Goal: Task Accomplishment & Management: Use online tool/utility

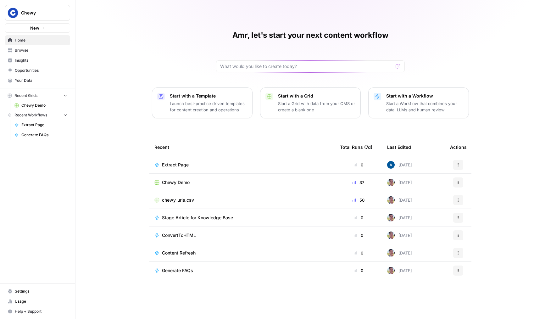
click at [55, 11] on span "Chewy" at bounding box center [40, 13] width 38 height 6
type input "egal"
click at [53, 49] on span "LegalZoom" at bounding box center [60, 47] width 83 height 6
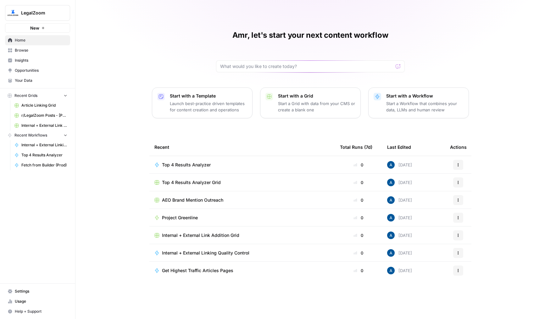
click at [49, 146] on span "Internal + External Linking Quality Control" at bounding box center [44, 145] width 46 height 6
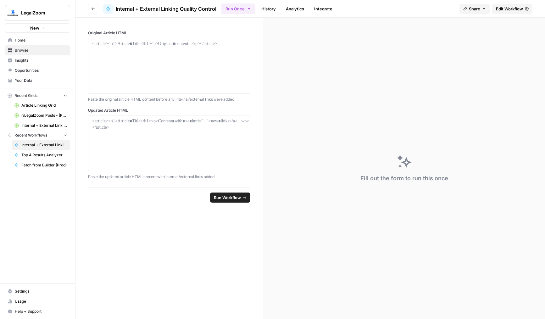
click at [509, 14] on header "Go back Internal + External Linking Quality Control Run Once History Analytics …" at bounding box center [310, 9] width 470 height 18
click at [517, 12] on link "Edit Workflow" at bounding box center [512, 9] width 40 height 10
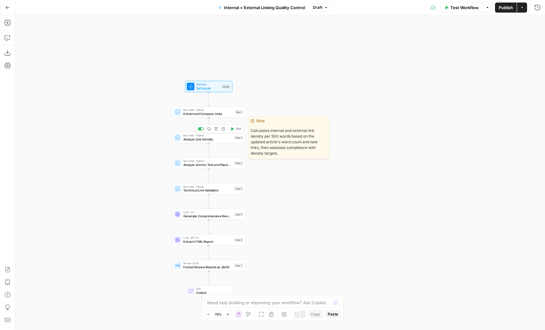
click at [179, 139] on icon at bounding box center [177, 137] width 5 height 5
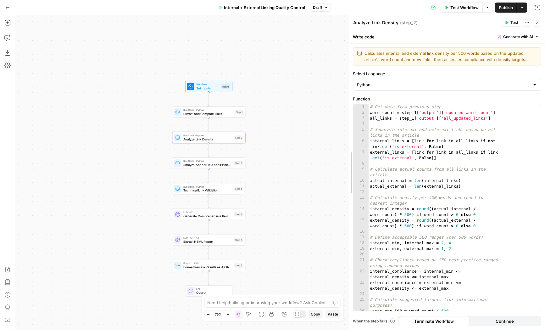
drag, startPoint x: 393, startPoint y: 211, endPoint x: 321, endPoint y: 214, distance: 72.0
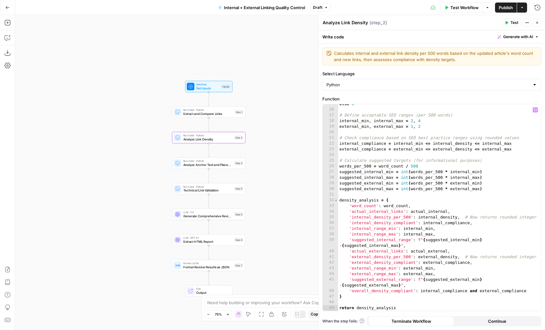
scroll to position [99, 0]
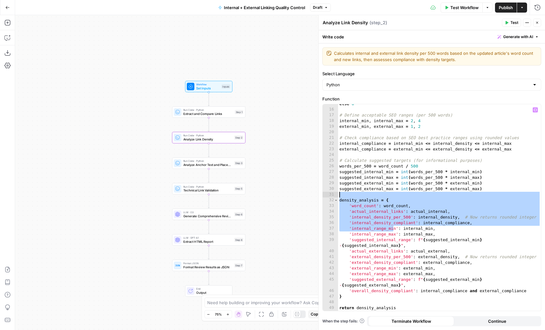
drag, startPoint x: 394, startPoint y: 229, endPoint x: 366, endPoint y: 194, distance: 45.0
click at [366, 194] on div "external_density = round (( actual_external / word_count ) * 500 ) if word_coun…" at bounding box center [439, 206] width 203 height 223
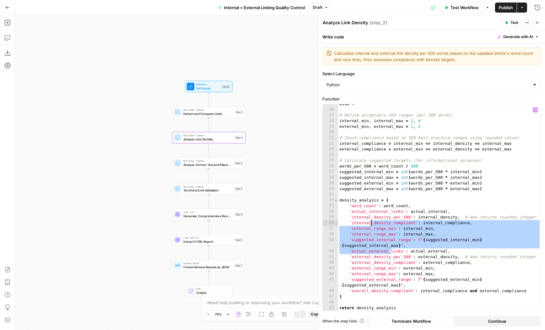
drag, startPoint x: 390, startPoint y: 248, endPoint x: 363, endPoint y: 213, distance: 44.5
click at [363, 213] on div "external_density = round (( actual_external / word_count ) * 500 ) if word_coun…" at bounding box center [439, 206] width 203 height 223
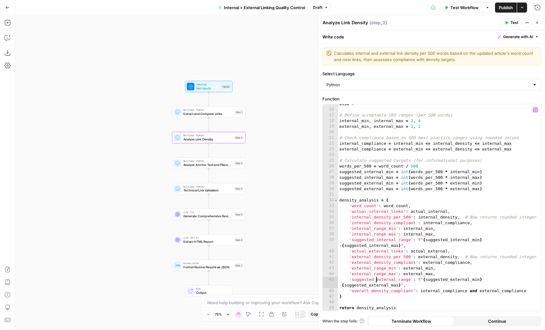
drag, startPoint x: 375, startPoint y: 281, endPoint x: 356, endPoint y: 244, distance: 42.5
click at [356, 244] on div "external_density = round (( actual_external / word_count ) * 500 ) if word_coun…" at bounding box center [439, 206] width 203 height 223
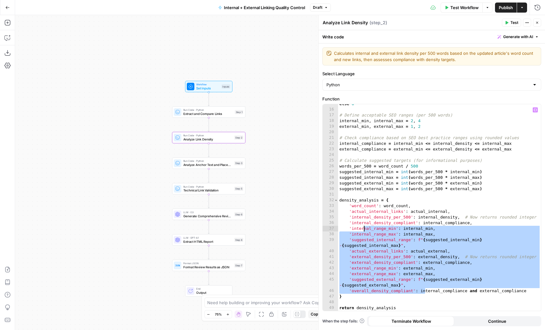
drag, startPoint x: 426, startPoint y: 292, endPoint x: 357, endPoint y: 217, distance: 102.4
click at [357, 217] on div "external_density = round (( actual_external / word_count ) * 500 ) if word_coun…" at bounding box center [439, 206] width 203 height 223
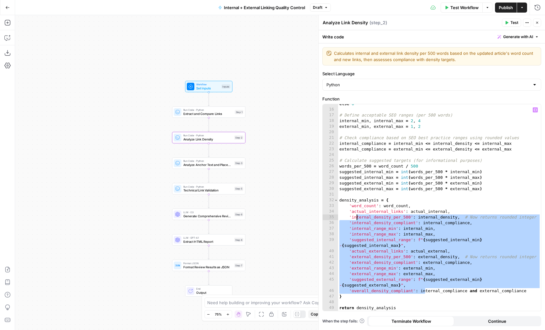
click at [367, 284] on div "external_density = round (( actual_external / word_count ) * 500 ) if word_coun…" at bounding box center [439, 206] width 203 height 223
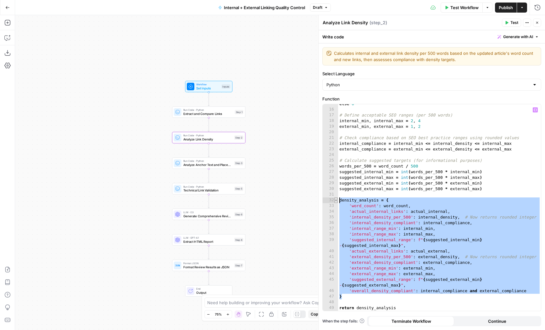
drag, startPoint x: 367, startPoint y: 298, endPoint x: 335, endPoint y: 200, distance: 103.7
click at [335, 200] on div "**********" at bounding box center [432, 207] width 218 height 206
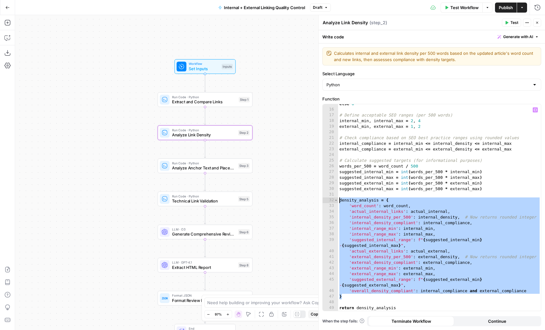
click at [392, 182] on div "external_density = round (( actual_external / word_count ) * 500 ) if word_coun…" at bounding box center [439, 206] width 203 height 223
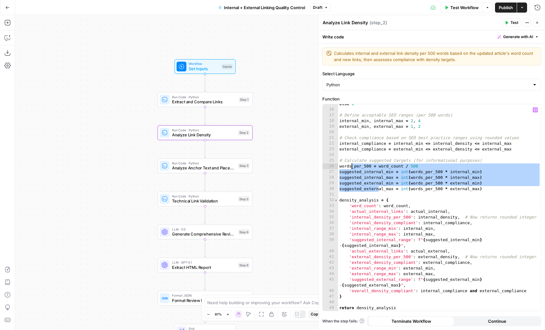
drag, startPoint x: 379, startPoint y: 187, endPoint x: 352, endPoint y: 166, distance: 34.5
click at [352, 166] on div "external_density = round (( actual_external / word_count ) * 500 ) if word_coun…" at bounding box center [439, 206] width 203 height 223
click at [345, 166] on div "external_density = round (( actual_external / word_count ) * 500 ) if word_coun…" at bounding box center [439, 206] width 203 height 223
drag, startPoint x: 345, startPoint y: 167, endPoint x: 387, endPoint y: 189, distance: 47.1
click at [387, 189] on div "external_density = round (( actual_external / word_count ) * 500 ) if word_coun…" at bounding box center [439, 206] width 203 height 223
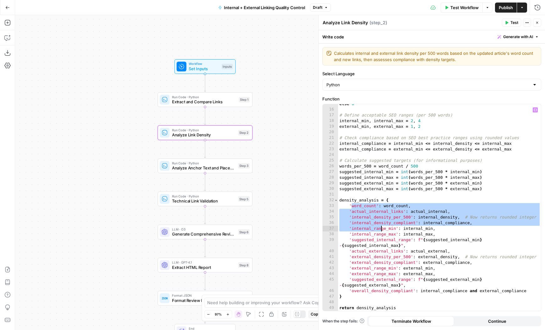
drag, startPoint x: 366, startPoint y: 216, endPoint x: 397, endPoint y: 241, distance: 39.7
click at [397, 241] on div "external_density = round (( actual_external / word_count ) * 500 ) if word_coun…" at bounding box center [439, 206] width 203 height 223
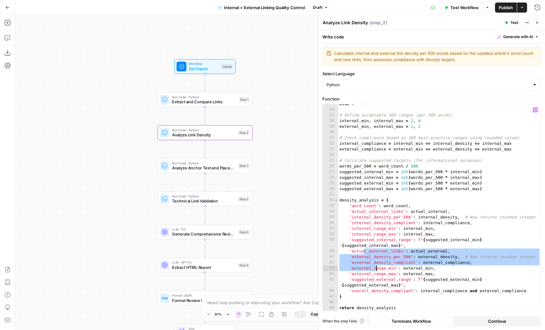
drag, startPoint x: 364, startPoint y: 249, endPoint x: 393, endPoint y: 284, distance: 45.6
click at [393, 284] on div "external_density = round (( actual_external / word_count ) * 500 ) if word_coun…" at bounding box center [439, 206] width 203 height 223
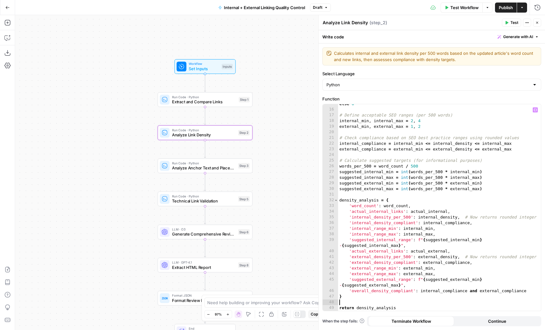
drag, startPoint x: 394, startPoint y: 300, endPoint x: 394, endPoint y: 292, distance: 8.2
click at [394, 292] on div "external_density = round (( actual_external / word_count ) * 500 ) if word_coun…" at bounding box center [439, 206] width 203 height 223
type textarea "**********"
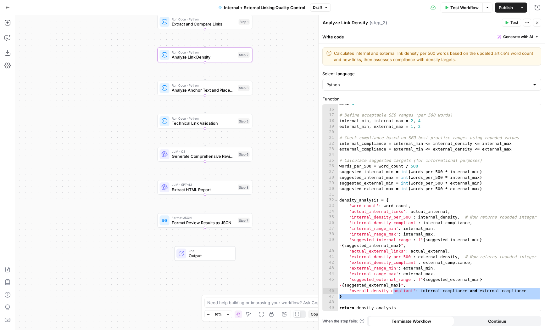
click at [5, 12] on button "Go Back" at bounding box center [7, 7] width 11 height 11
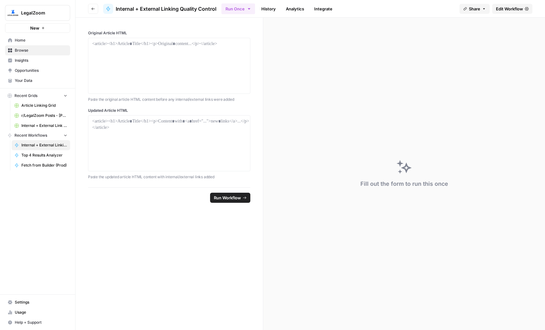
click at [42, 52] on span "Browse" at bounding box center [41, 50] width 53 height 6
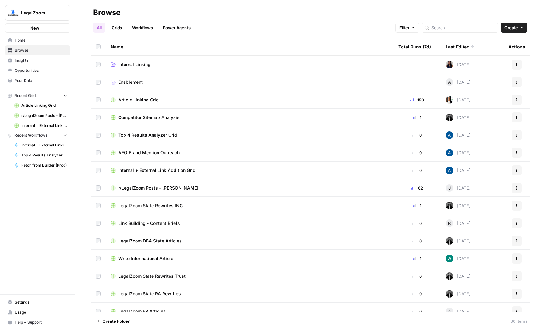
click at [139, 97] on span "Article Linking Grid" at bounding box center [138, 100] width 41 height 6
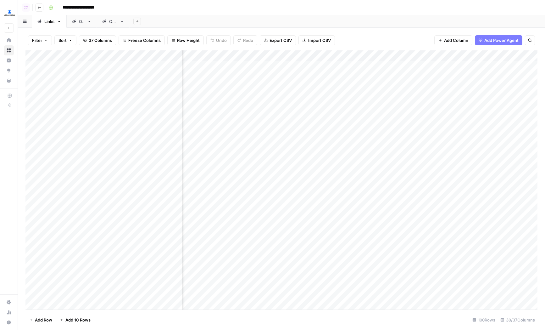
scroll to position [0, 202]
click at [359, 53] on div "Add Column" at bounding box center [281, 179] width 512 height 259
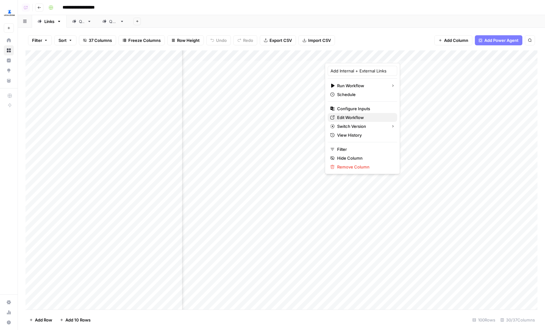
click at [347, 118] on span "Edit Workflow" at bounding box center [364, 117] width 55 height 6
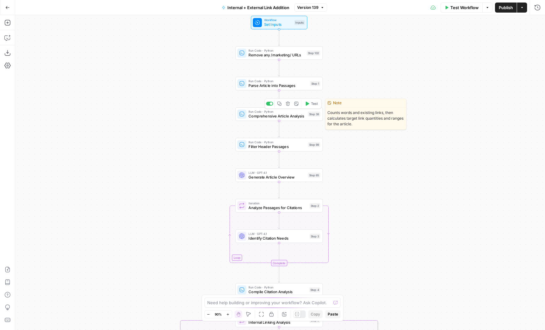
click at [263, 114] on span "Comprehensive Article Analysis" at bounding box center [276, 116] width 57 height 6
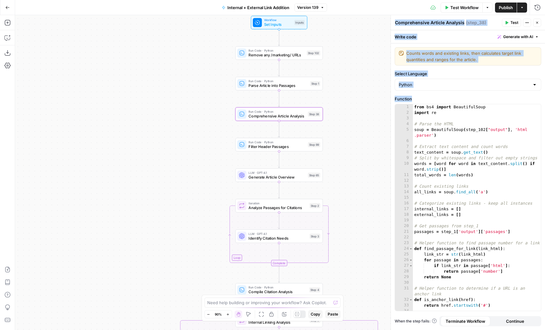
drag, startPoint x: 394, startPoint y: 159, endPoint x: 391, endPoint y: 159, distance: 3.5
click at [391, 159] on div "Comprehensive Article Analysis Comprehensive Article Analysis ( step_38 ) Test …" at bounding box center [468, 172] width 154 height 314
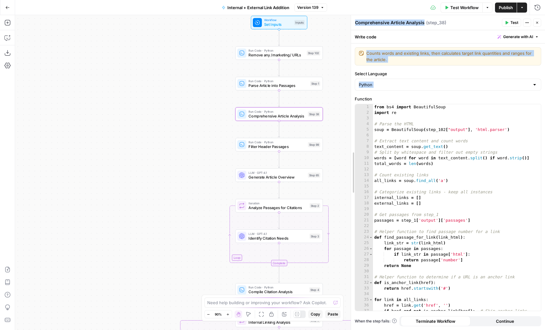
drag, startPoint x: 391, startPoint y: 159, endPoint x: 351, endPoint y: 155, distance: 40.2
click at [298, 310] on div at bounding box center [299, 314] width 13 height 8
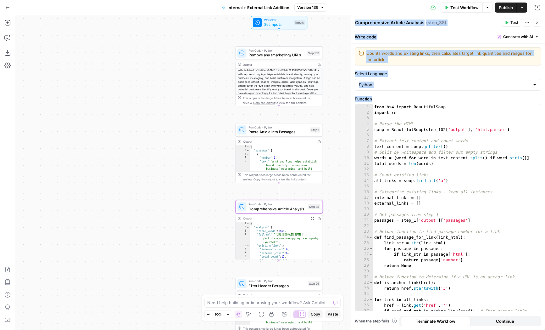
click at [314, 218] on span "Expand Output" at bounding box center [314, 218] width 0 height 0
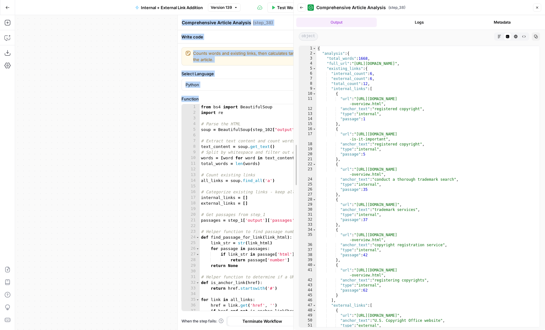
drag, startPoint x: 371, startPoint y: 160, endPoint x: 258, endPoint y: 160, distance: 112.3
click at [258, 160] on body "LegalZoom New Home Browse Insights Opportunities Your Data Recent Grids Article…" at bounding box center [272, 165] width 545 height 330
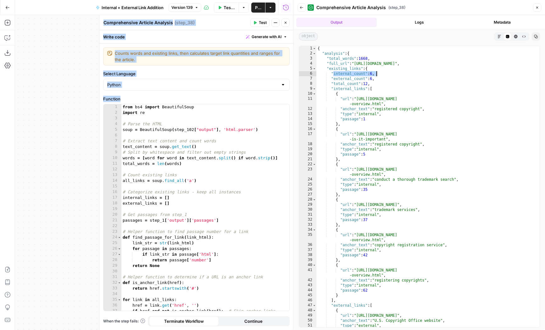
drag, startPoint x: 334, startPoint y: 71, endPoint x: 379, endPoint y: 72, distance: 45.0
click at [379, 72] on div "{ "analysis" : { "total_words" : 1668 , "full_url" : "https://www.legalzoom.com…" at bounding box center [427, 191] width 223 height 291
drag, startPoint x: 331, startPoint y: 79, endPoint x: 380, endPoint y: 79, distance: 48.1
click at [380, 79] on div "{ "analysis" : { "total_words" : 1668 , "full_url" : "https://www.legalzoom.com…" at bounding box center [427, 191] width 223 height 291
drag, startPoint x: 331, startPoint y: 59, endPoint x: 374, endPoint y: 59, distance: 42.8
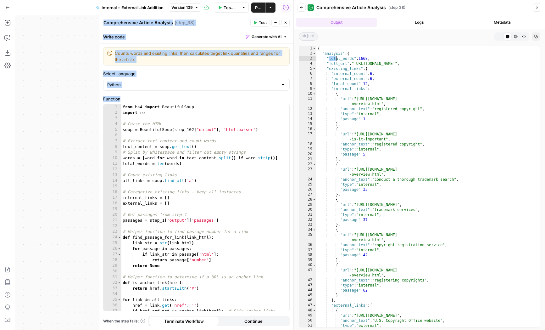
click at [374, 59] on div "{ "analysis" : { "total_words" : 1668 , "full_url" : "https://www.legalzoom.com…" at bounding box center [427, 191] width 223 height 291
drag, startPoint x: 333, startPoint y: 91, endPoint x: 351, endPoint y: 115, distance: 30.3
click at [351, 115] on div "{ "analysis" : { "total_words" : 1668 , "full_url" : "https://www.legalzoom.com…" at bounding box center [427, 191] width 223 height 291
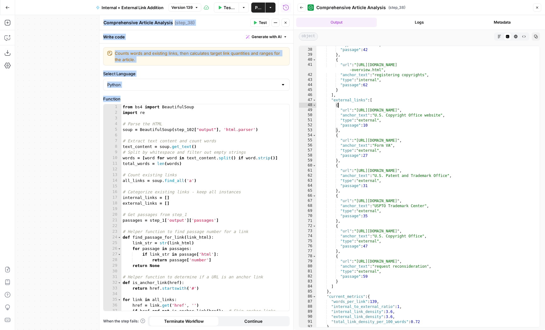
drag, startPoint x: 342, startPoint y: 108, endPoint x: 372, endPoint y: 185, distance: 83.2
click at [372, 185] on div ""type" : "internal" , "passage" : 42 } , { "url" : "https://www.legalzoom.com/b…" at bounding box center [427, 187] width 223 height 291
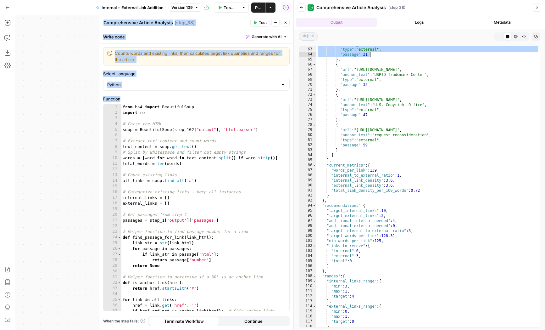
scroll to position [336, 0]
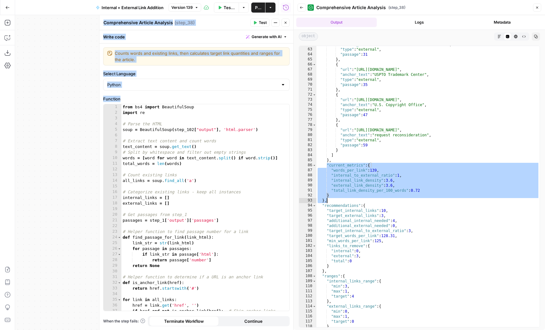
drag, startPoint x: 327, startPoint y: 167, endPoint x: 353, endPoint y: 198, distance: 40.5
click at [353, 198] on div ""anchor_text" : "U.S. Patent and Trademark Office" , "type" : "external" , "pas…" at bounding box center [427, 187] width 223 height 291
click at [349, 194] on div ""anchor_text" : "U.S. Patent and Trademark Office" , "type" : "external" , "pas…" at bounding box center [427, 187] width 223 height 291
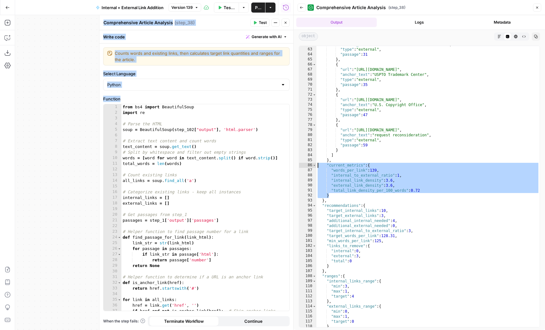
drag, startPoint x: 351, startPoint y: 197, endPoint x: 316, endPoint y: 163, distance: 49.6
click at [316, 163] on div "* 62 63 64 65 66 67 68 69 70 71 72 73 74 75 76 77 78 79 80 81 82 83 84 85 86 87…" at bounding box center [419, 186] width 241 height 281
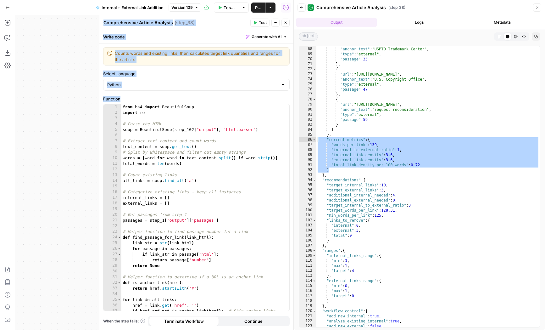
scroll to position [373, 0]
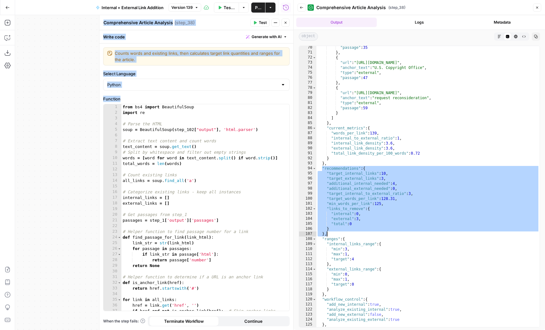
drag, startPoint x: 330, startPoint y: 176, endPoint x: 354, endPoint y: 232, distance: 61.8
click at [354, 232] on div ""passage" : 35 } , { "url" : "https://www.copyright.gov/registration/docs/proce…" at bounding box center [427, 190] width 223 height 291
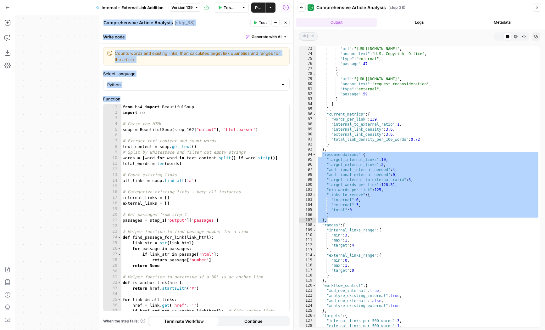
scroll to position [403, 0]
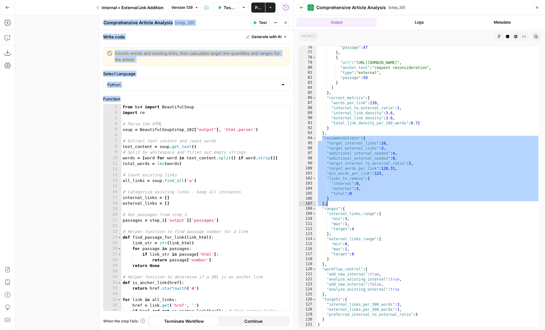
click at [325, 211] on div ""passage" : 47 } , { "url" : "https://copyright.gov/circs/circ20.pdf" , "anchor…" at bounding box center [427, 190] width 223 height 291
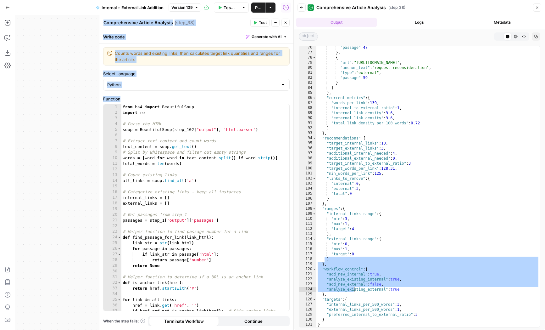
drag, startPoint x: 326, startPoint y: 263, endPoint x: 353, endPoint y: 290, distance: 38.2
click at [353, 290] on div ""passage" : 47 } , { "url" : "https://copyright.gov/circs/circ20.pdf" , "anchor…" at bounding box center [427, 190] width 223 height 291
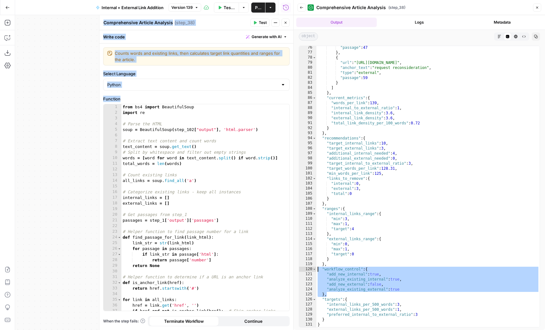
drag, startPoint x: 346, startPoint y: 295, endPoint x: 318, endPoint y: 267, distance: 38.9
click at [318, 267] on div ""passage" : 47 } , { "url" : "https://copyright.gov/circs/circ20.pdf" , "anchor…" at bounding box center [427, 190] width 223 height 291
drag, startPoint x: 334, startPoint y: 295, endPoint x: 315, endPoint y: 270, distance: 31.1
click at [315, 270] on div "**********" at bounding box center [419, 186] width 241 height 281
click at [330, 296] on div ""passage" : 47 } , { "url" : "https://copyright.gov/circs/circ20.pdf" , "anchor…" at bounding box center [427, 186] width 223 height 281
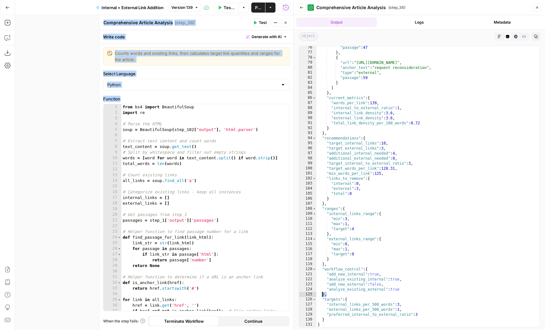
drag, startPoint x: 328, startPoint y: 295, endPoint x: 310, endPoint y: 265, distance: 34.6
click at [310, 265] on div "** 76 77 78 79 80 81 82 83 84 85 86 87 88 89 90 91 92 93 94 95 96 97 98 99 100 …" at bounding box center [419, 186] width 241 height 281
drag, startPoint x: 332, startPoint y: 299, endPoint x: 319, endPoint y: 267, distance: 34.2
click at [319, 267] on div ""passage" : 47 } , { "url" : "https://copyright.gov/circs/circ20.pdf" , "anchor…" at bounding box center [427, 190] width 223 height 291
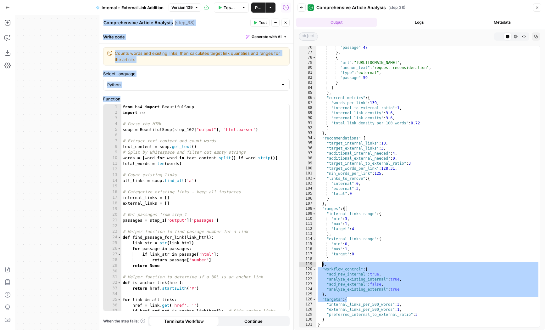
drag, startPoint x: 347, startPoint y: 299, endPoint x: 323, endPoint y: 263, distance: 44.0
click at [323, 263] on div ""passage" : 47 } , { "url" : "https://copyright.gov/circs/circ20.pdf" , "anchor…" at bounding box center [427, 190] width 223 height 291
click at [286, 23] on icon "button" at bounding box center [286, 23] width 4 height 4
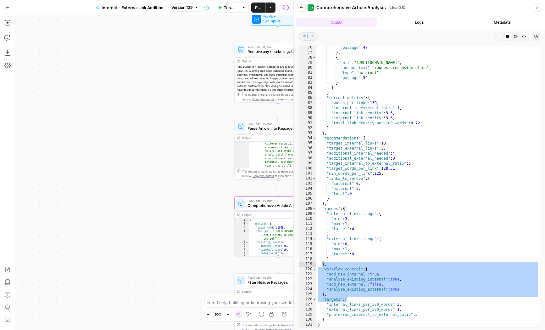
scroll to position [155, 0]
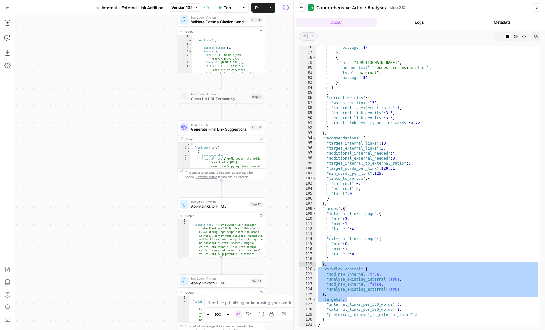
click at [198, 128] on span "Generate Final Link Suggestions" at bounding box center [219, 129] width 57 height 6
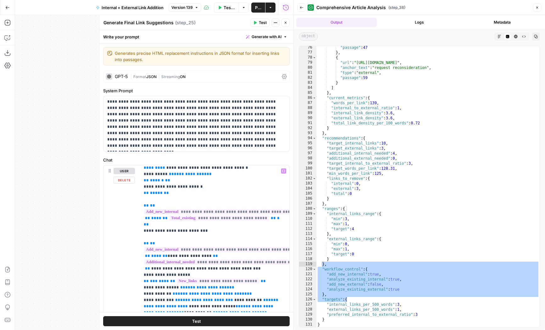
scroll to position [325, 0]
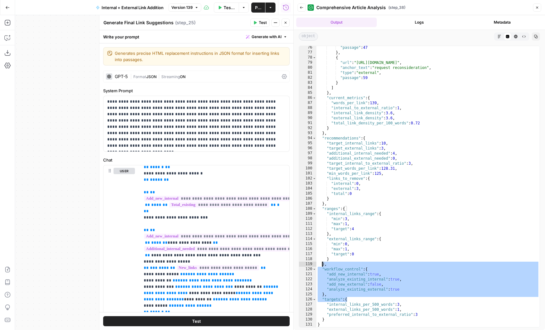
click at [362, 274] on div ""passage" : 47 } , { "url" : "https://copyright.gov/circs/circ20.pdf" , "anchor…" at bounding box center [427, 190] width 223 height 291
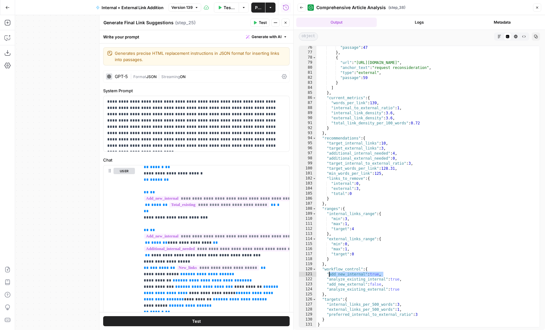
drag, startPoint x: 383, startPoint y: 274, endPoint x: 329, endPoint y: 273, distance: 53.5
click at [329, 273] on div ""passage" : 47 } , { "url" : "https://copyright.gov/circs/circ20.pdf" , "anchor…" at bounding box center [427, 190] width 223 height 291
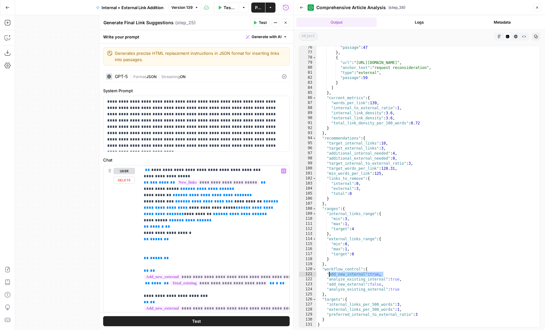
scroll to position [476, 0]
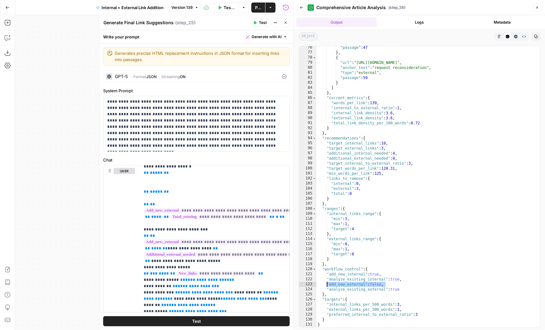
drag, startPoint x: 389, startPoint y: 280, endPoint x: 327, endPoint y: 284, distance: 62.1
click at [327, 284] on div ""passage" : 47 } , { "url" : "https://copyright.gov/circs/circ20.pdf" , "anchor…" at bounding box center [427, 190] width 223 height 291
click at [381, 283] on div ""passage" : 47 } , { "url" : "https://copyright.gov/circs/circ20.pdf" , "anchor…" at bounding box center [427, 190] width 223 height 291
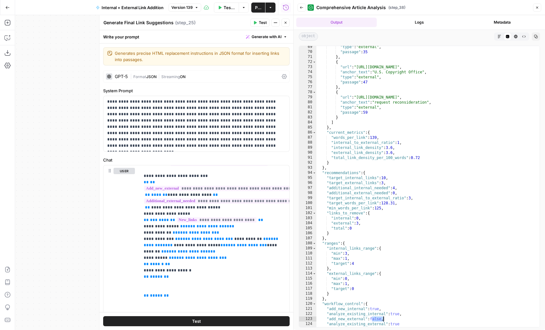
scroll to position [145, 0]
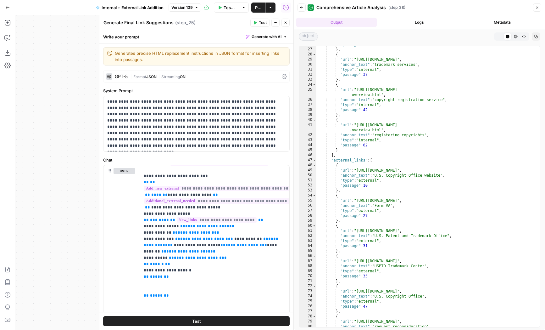
click at [320, 7] on span "Comprehensive Article Analysis" at bounding box center [350, 7] width 69 height 6
drag, startPoint x: 316, startPoint y: 6, endPoint x: 379, endPoint y: 10, distance: 63.0
click at [379, 10] on span "Comprehensive Article Analysis" at bounding box center [350, 7] width 69 height 6
drag, startPoint x: 106, startPoint y: 20, endPoint x: 169, endPoint y: 19, distance: 62.6
click at [169, 19] on textarea "Generate Final Link Suggestions" at bounding box center [138, 22] width 70 height 6
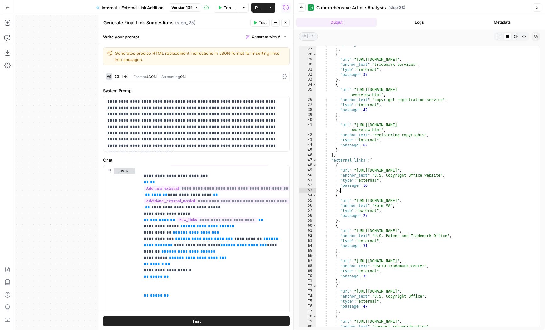
drag, startPoint x: 377, startPoint y: 190, endPoint x: 341, endPoint y: 107, distance: 90.7
click at [341, 107] on div ""passage" : 35 } , { "url" : "https://www.legalzoom.com/articles/registering-a-…" at bounding box center [427, 187] width 223 height 291
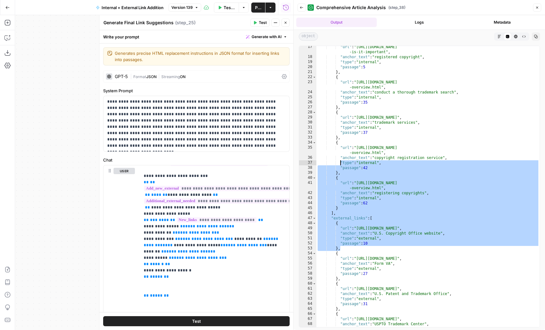
scroll to position [0, 0]
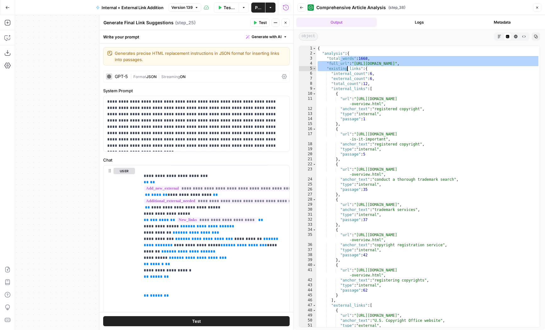
drag, startPoint x: 340, startPoint y: 58, endPoint x: 382, endPoint y: 123, distance: 76.9
click at [382, 123] on div "{ "analysis" : { "total_words" : 1668 , "full_url" : "https://www.legalzoom.com…" at bounding box center [427, 191] width 223 height 291
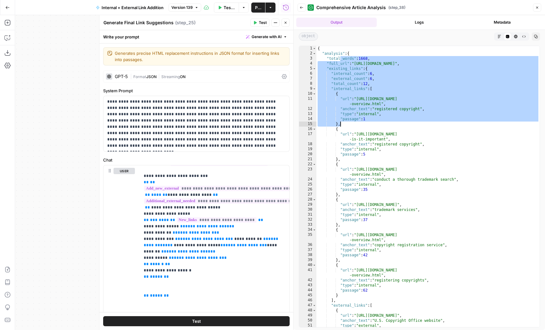
click at [385, 131] on div "{ "analysis" : { "total_words" : 1668 , "full_url" : "https://www.legalzoom.com…" at bounding box center [427, 191] width 223 height 291
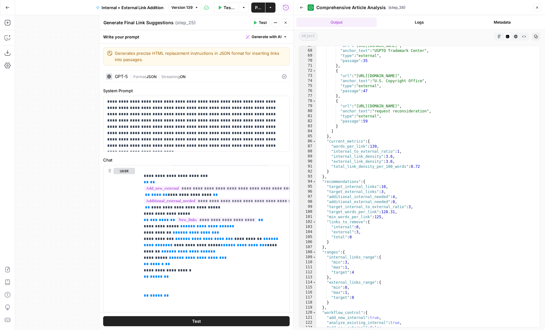
scroll to position [403, 0]
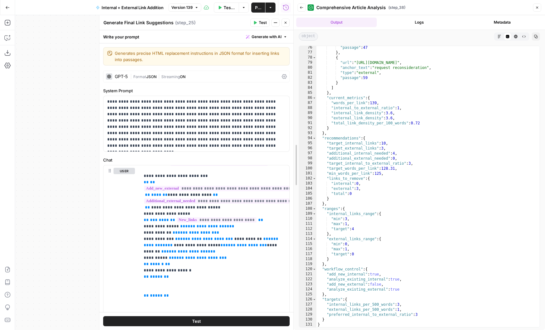
drag, startPoint x: 291, startPoint y: 182, endPoint x: 285, endPoint y: 182, distance: 5.7
click at [285, 182] on body "LegalZoom New Home Browse Insights Opportunities Your Data Recent Grids Article…" at bounding box center [272, 165] width 545 height 330
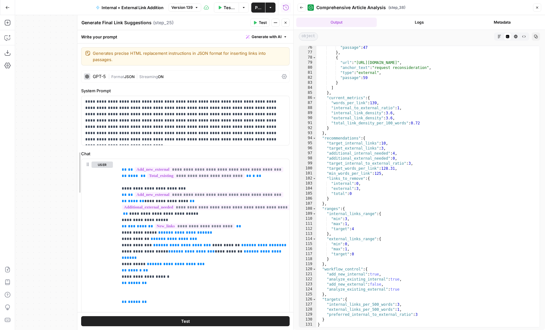
scroll to position [492, 0]
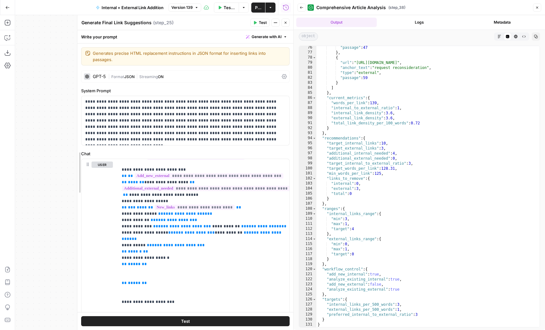
drag, startPoint x: 99, startPoint y: 204, endPoint x: 81, endPoint y: 206, distance: 18.3
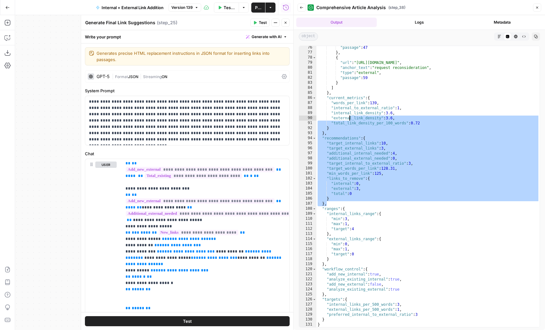
drag, startPoint x: 381, startPoint y: 196, endPoint x: 350, endPoint y: 118, distance: 83.8
click at [350, 118] on div ""passage" : 47 } , { "url" : "https://copyright.gov/circs/circ20.pdf" , "anchor…" at bounding box center [427, 190] width 223 height 291
click at [365, 194] on div ""passage" : 47 } , { "url" : "https://copyright.gov/circs/circ20.pdf" , "anchor…" at bounding box center [427, 190] width 223 height 291
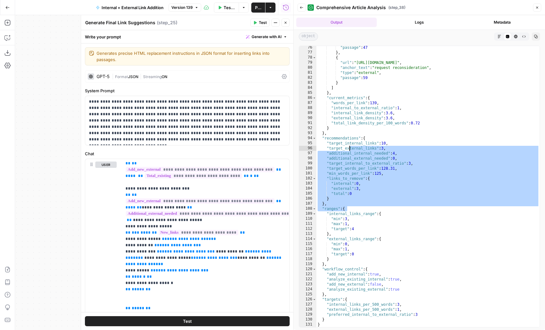
drag, startPoint x: 370, startPoint y: 208, endPoint x: 346, endPoint y: 146, distance: 66.6
click at [346, 146] on div ""passage" : 47 } , { "url" : "https://copyright.gov/circs/circ20.pdf" , "anchor…" at bounding box center [427, 190] width 223 height 291
drag, startPoint x: 347, startPoint y: 212, endPoint x: 353, endPoint y: 217, distance: 8.1
click at [353, 217] on div ""passage" : 47 } , { "url" : "https://copyright.gov/circs/circ20.pdf" , "anchor…" at bounding box center [427, 190] width 223 height 291
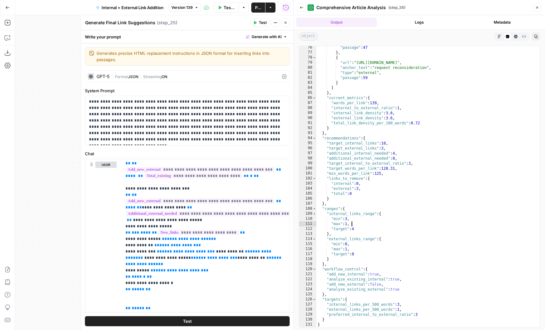
click at [357, 225] on div ""passage" : 47 } , { "url" : "https://copyright.gov/circs/circ20.pdf" , "anchor…" at bounding box center [427, 190] width 223 height 291
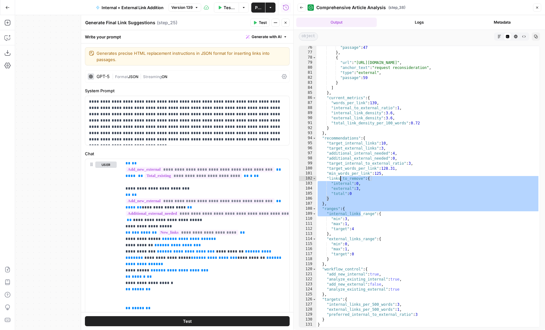
drag, startPoint x: 361, startPoint y: 213, endPoint x: 329, endPoint y: 143, distance: 77.4
click at [329, 143] on div ""passage" : 47 } , { "url" : "https://copyright.gov/circs/circ20.pdf" , "anchor…" at bounding box center [427, 190] width 223 height 291
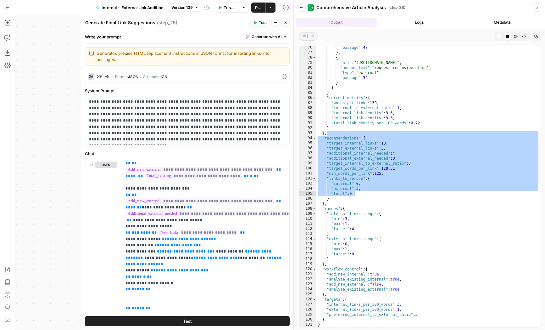
drag, startPoint x: 327, startPoint y: 135, endPoint x: 370, endPoint y: 205, distance: 82.5
click at [370, 205] on div ""passage" : 47 } , { "url" : "https://copyright.gov/circs/circ20.pdf" , "anchor…" at bounding box center [427, 190] width 223 height 291
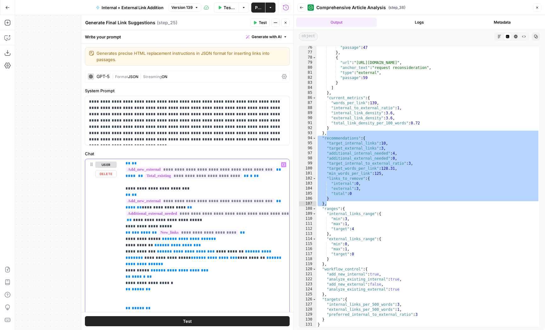
drag, startPoint x: 152, startPoint y: 218, endPoint x: 181, endPoint y: 246, distance: 39.8
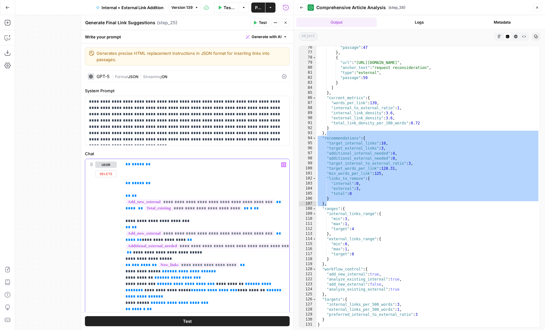
drag, startPoint x: 181, startPoint y: 246, endPoint x: 135, endPoint y: 181, distance: 79.7
click at [362, 166] on div ""passage" : 47 } , { "url" : "https://copyright.gov/circs/circ20.pdf" , "anchor…" at bounding box center [427, 190] width 223 height 291
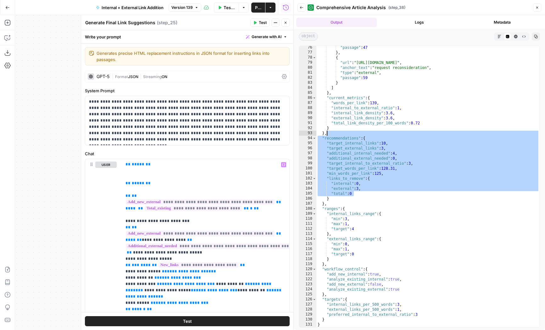
drag, startPoint x: 366, startPoint y: 192, endPoint x: 335, endPoint y: 133, distance: 66.4
click at [335, 133] on div ""passage" : 47 } , { "url" : "https://copyright.gov/circs/circ20.pdf" , "anchor…" at bounding box center [427, 190] width 223 height 291
click at [344, 165] on div ""passage" : 47 } , { "url" : "https://copyright.gov/circs/circ20.pdf" , "anchor…" at bounding box center [427, 190] width 223 height 291
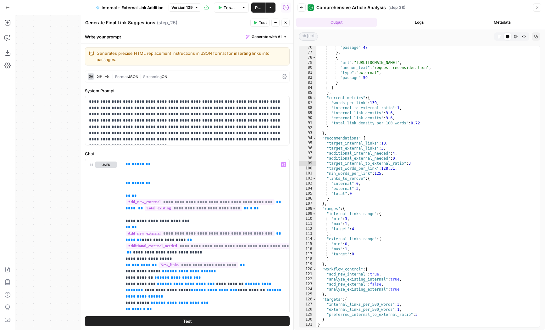
click at [358, 178] on div ""passage" : 47 } , { "url" : "https://copyright.gov/circs/circ20.pdf" , "anchor…" at bounding box center [427, 190] width 223 height 291
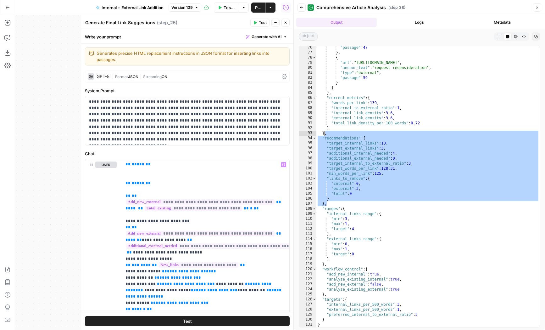
drag, startPoint x: 354, startPoint y: 202, endPoint x: 320, endPoint y: 130, distance: 80.0
click at [320, 130] on div ""passage" : 47 } , { "url" : "https://copyright.gov/circs/circ20.pdf" , "anchor…" at bounding box center [427, 190] width 223 height 291
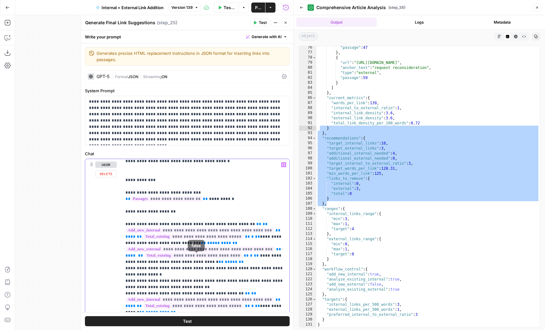
scroll to position [0, 0]
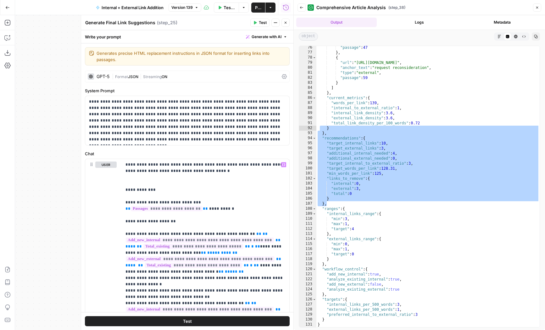
click at [283, 25] on button "Close" at bounding box center [285, 23] width 8 height 8
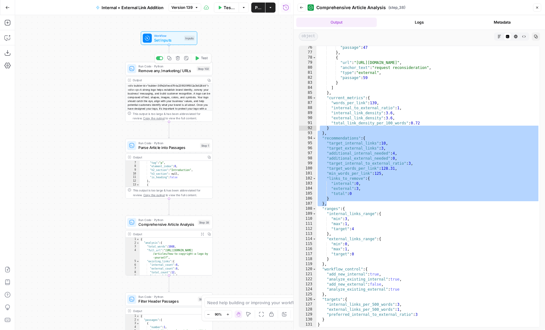
click at [368, 179] on div ""passage" : 47 } , { "url" : "https://copyright.gov/circs/circ20.pdf" , "anchor…" at bounding box center [427, 190] width 223 height 291
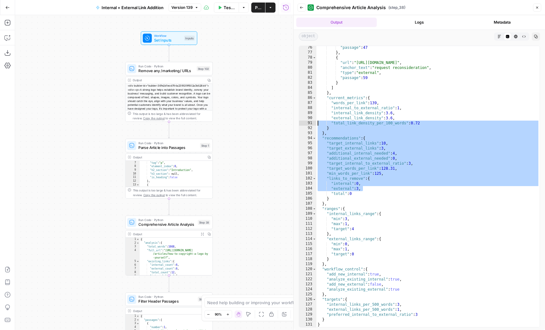
drag, startPoint x: 377, startPoint y: 191, endPoint x: 316, endPoint y: 116, distance: 96.5
click at [316, 116] on div "**********" at bounding box center [419, 186] width 241 height 281
click at [363, 164] on div ""passage" : 47 } , { "url" : "https://copyright.gov/circs/circ20.pdf" , "anchor…" at bounding box center [427, 190] width 223 height 291
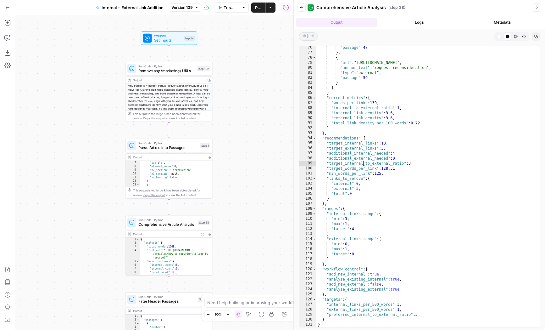
scroll to position [403, 0]
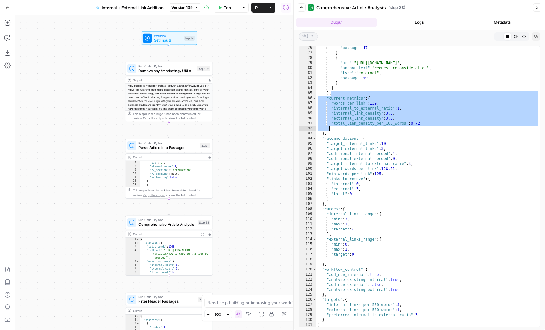
drag, startPoint x: 397, startPoint y: 111, endPoint x: 397, endPoint y: 137, distance: 26.1
click at [397, 137] on div ""passage" : 47 } , { "url" : "https://copyright.gov/circs/circ20.pdf" , "anchor…" at bounding box center [427, 190] width 223 height 291
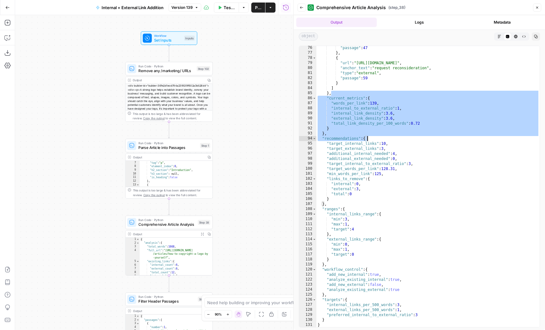
click at [382, 160] on div ""passage" : 47 } , { "url" : "https://copyright.gov/circs/circ20.pdf" , "anchor…" at bounding box center [427, 190] width 223 height 291
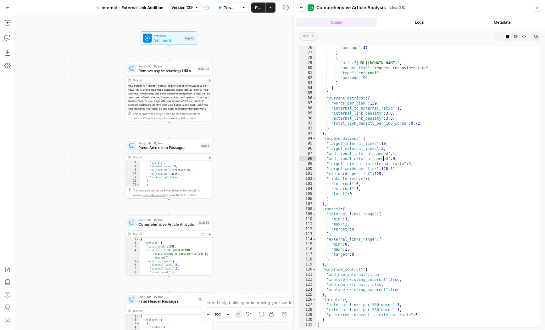
click at [428, 321] on div ""passage" : 47 } , { "url" : "https://copyright.gov/circs/circ20.pdf" , "anchor…" at bounding box center [427, 190] width 223 height 291
type textarea "*"
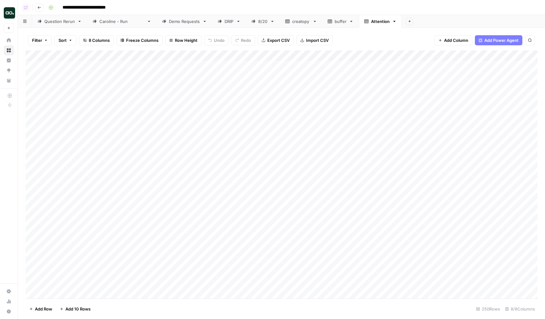
click at [59, 21] on div "Question Rerun" at bounding box center [59, 21] width 31 height 6
click at [183, 238] on div "Add Column" at bounding box center [281, 174] width 512 height 248
click at [111, 256] on div "Add Column" at bounding box center [281, 174] width 512 height 248
click at [161, 251] on div "Add Column" at bounding box center [281, 174] width 512 height 248
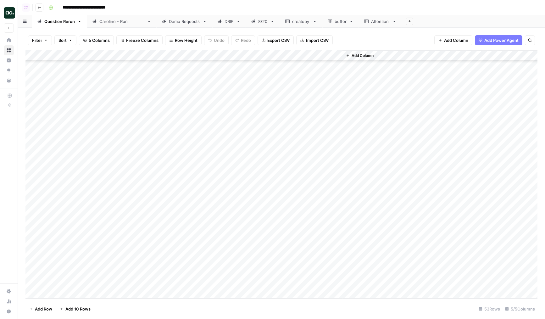
click at [329, 241] on div "Add Column" at bounding box center [281, 174] width 512 height 248
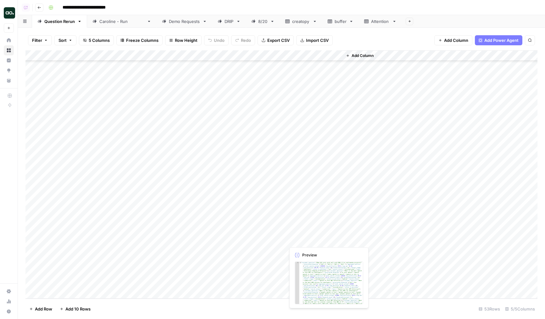
click at [329, 241] on div "Add Column" at bounding box center [281, 174] width 512 height 248
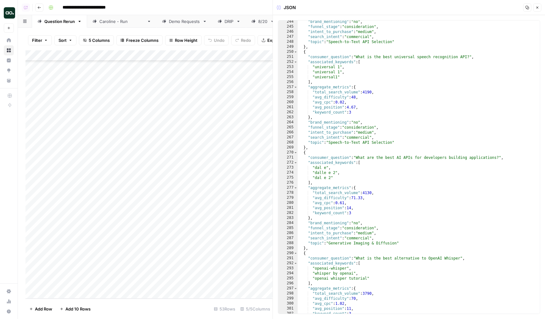
scroll to position [1117, 0]
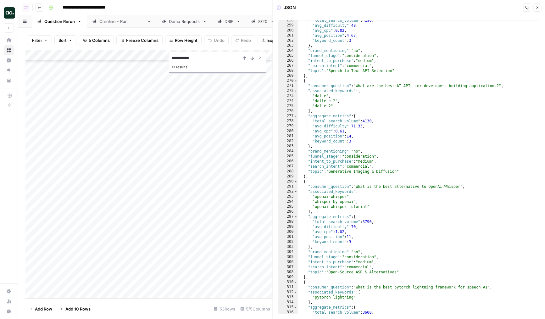
type input "**********"
type textarea "**********"
click at [351, 52] on div ""total_search_volume" : 4190 , "avg_difficulty" : 48 , "avg_cpc" : 0.02 , "avg_…" at bounding box center [419, 169] width 242 height 303
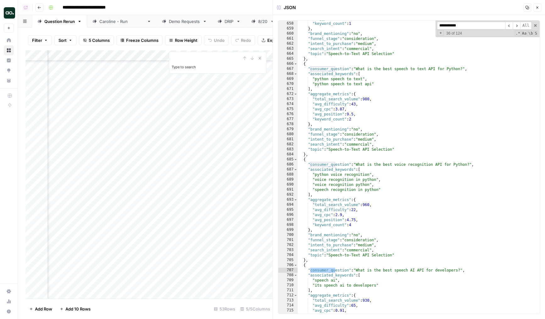
scroll to position [3024, 0]
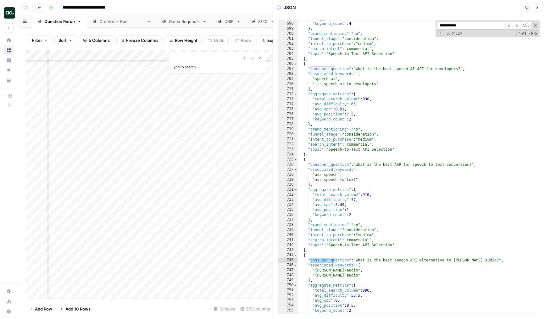
type input "**********"
click at [538, 11] on button "Close" at bounding box center [537, 7] width 8 height 8
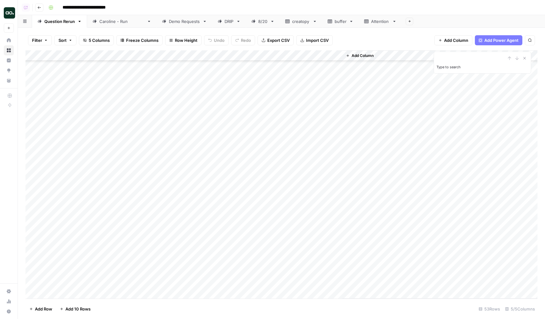
click at [146, 113] on div "Add Column" at bounding box center [281, 174] width 512 height 248
click at [113, 78] on div "Add Column" at bounding box center [281, 174] width 512 height 248
click at [120, 69] on div "Add Column" at bounding box center [281, 174] width 512 height 248
click at [115, 103] on div "Add Column" at bounding box center [281, 174] width 512 height 248
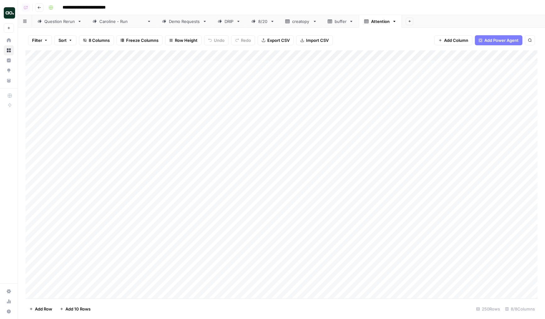
click at [113, 136] on div "Add Column" at bounding box center [281, 174] width 512 height 248
click at [102, 187] on div "Add Column" at bounding box center [281, 174] width 512 height 248
drag, startPoint x: 175, startPoint y: 54, endPoint x: 201, endPoint y: 58, distance: 26.3
click at [201, 58] on div "Add Column" at bounding box center [281, 174] width 512 height 248
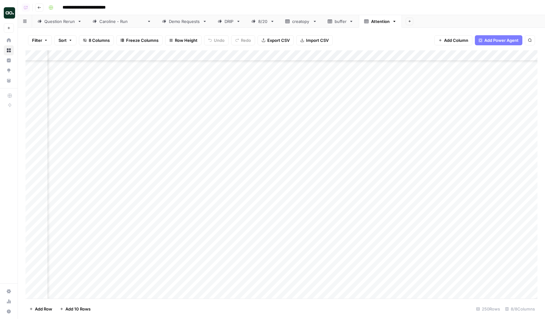
scroll to position [1962, 382]
click at [364, 53] on div "Add Column" at bounding box center [281, 174] width 512 height 248
click at [349, 101] on span "Sort Ascending" at bounding box center [360, 100] width 55 height 6
click at [260, 58] on div "Add Column" at bounding box center [281, 174] width 512 height 247
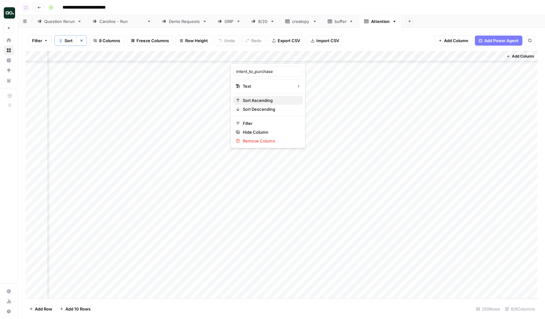
click at [257, 103] on span "Sort Ascending" at bounding box center [270, 100] width 55 height 6
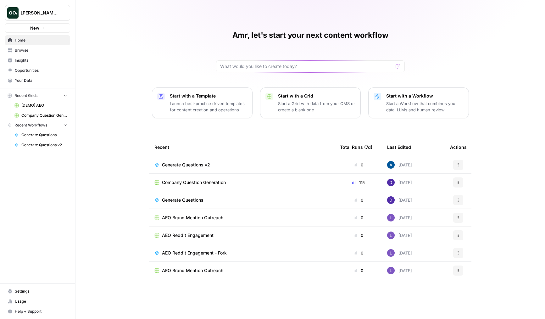
click at [185, 187] on td "Company Question Generation" at bounding box center [242, 182] width 186 height 17
click at [189, 183] on span "Company Question Generation" at bounding box center [194, 182] width 64 height 6
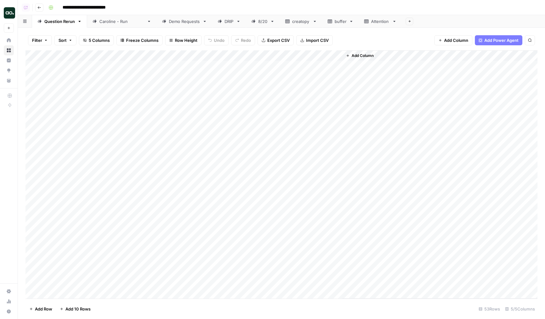
click at [230, 54] on div "Add Column" at bounding box center [281, 174] width 512 height 248
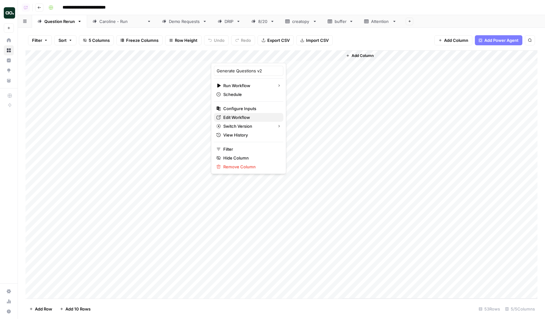
click at [237, 117] on span "Edit Workflow" at bounding box center [250, 117] width 55 height 6
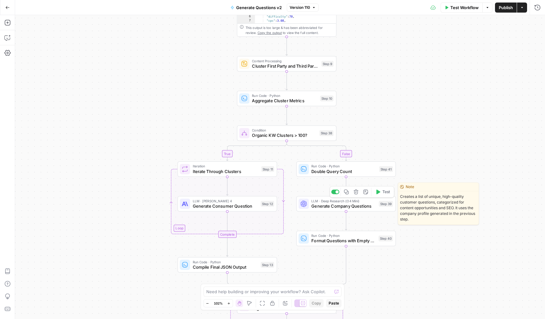
click at [335, 206] on span "Generate Company Questions" at bounding box center [343, 206] width 65 height 6
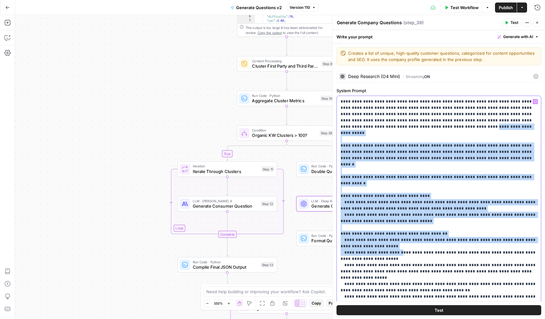
drag, startPoint x: 375, startPoint y: 124, endPoint x: 397, endPoint y: 234, distance: 112.5
click at [397, 234] on p "**********" at bounding box center [439, 302] width 197 height 409
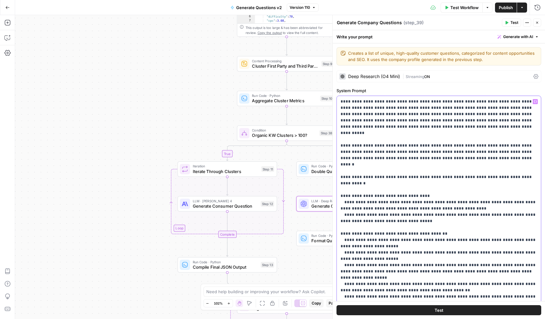
click at [373, 133] on p "**********" at bounding box center [439, 302] width 197 height 409
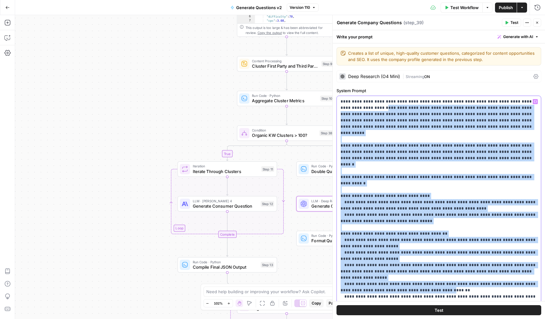
drag, startPoint x: 355, startPoint y: 110, endPoint x: 438, endPoint y: 263, distance: 174.0
click at [438, 263] on p "**********" at bounding box center [439, 302] width 197 height 409
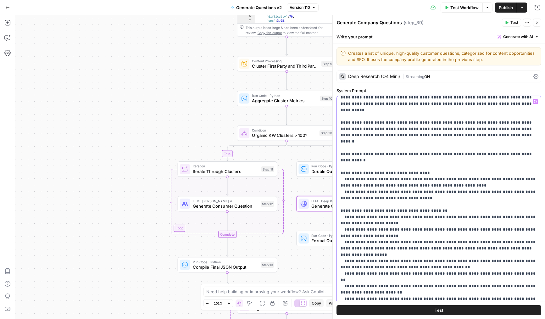
scroll to position [31, 0]
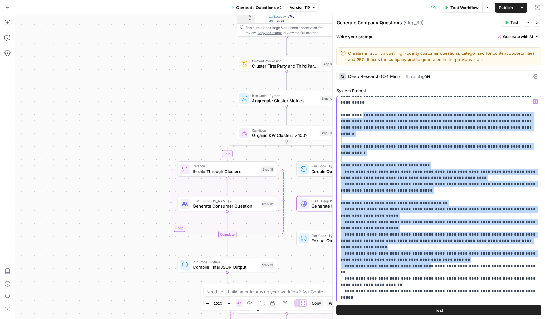
drag, startPoint x: 362, startPoint y: 110, endPoint x: 415, endPoint y: 243, distance: 143.4
click at [415, 243] on p "**********" at bounding box center [439, 272] width 197 height 409
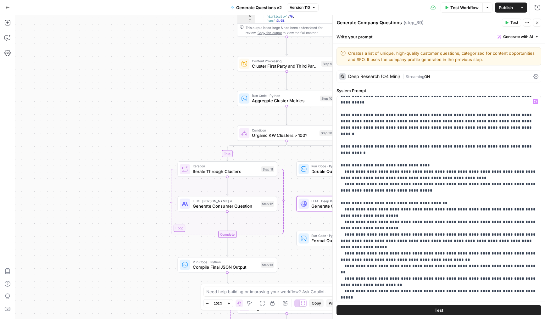
click at [540, 25] on button "Close" at bounding box center [537, 23] width 8 height 8
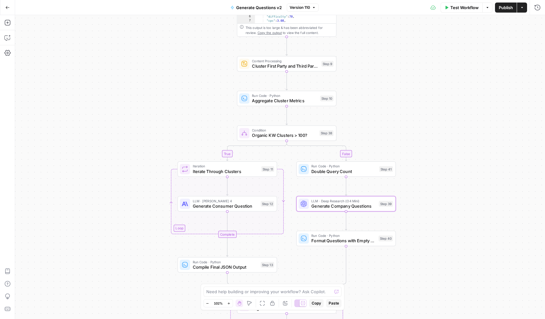
click at [3, 7] on button "Go Back" at bounding box center [7, 7] width 11 height 11
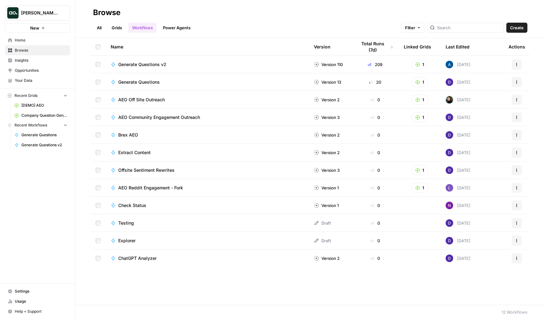
click at [39, 116] on span "Company Question Generation" at bounding box center [44, 116] width 46 height 6
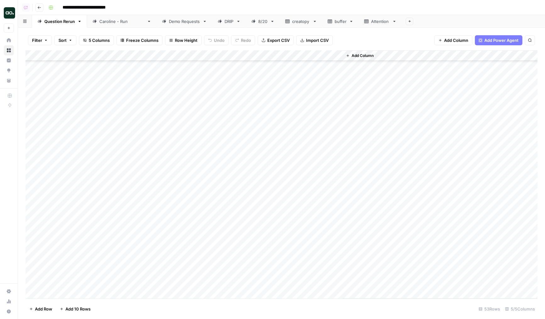
scroll to position [82, 0]
click at [112, 21] on div "[PERSON_NAME] - Run" at bounding box center [121, 21] width 45 height 6
click at [169, 22] on div "Demo Requests" at bounding box center [184, 21] width 31 height 6
click at [276, 272] on div "Add Column" at bounding box center [281, 174] width 512 height 248
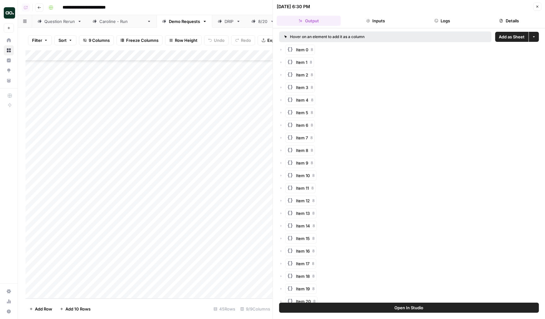
click at [429, 21] on button "Logs" at bounding box center [442, 21] width 64 height 10
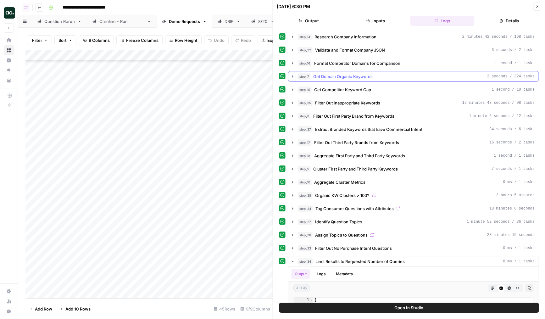
click at [338, 77] on span "Get Domain Organic Keywords" at bounding box center [342, 76] width 59 height 6
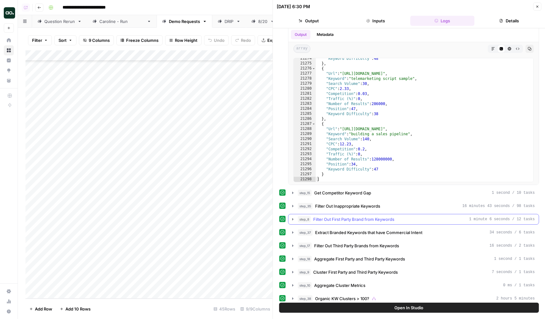
scroll to position [72, 0]
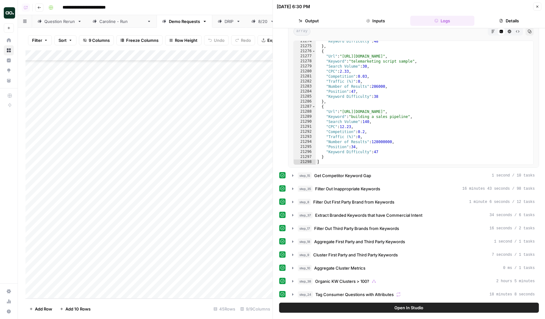
click at [365, 181] on div "step_14 Research Company Information 2 minutes 42 seconds / 168 tasks step_32 V…" at bounding box center [409, 235] width 260 height 550
click at [368, 178] on span "Get Competitor Keyword Gap" at bounding box center [342, 175] width 57 height 6
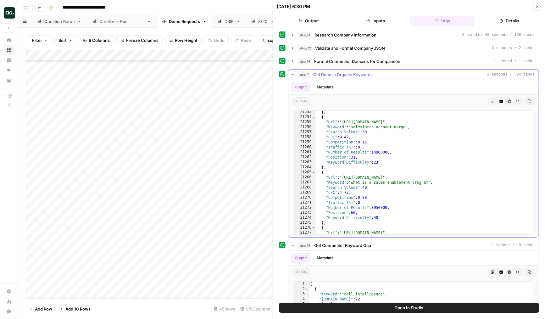
scroll to position [0, 0]
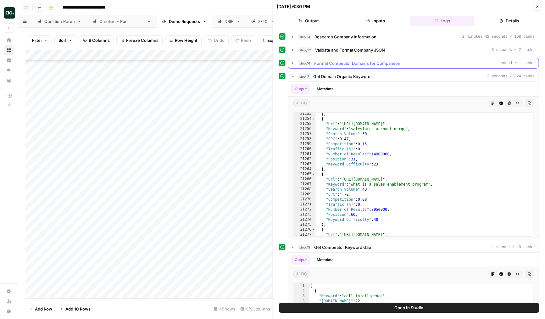
click at [344, 53] on span "Validate and Format Company JSON" at bounding box center [350, 50] width 70 height 6
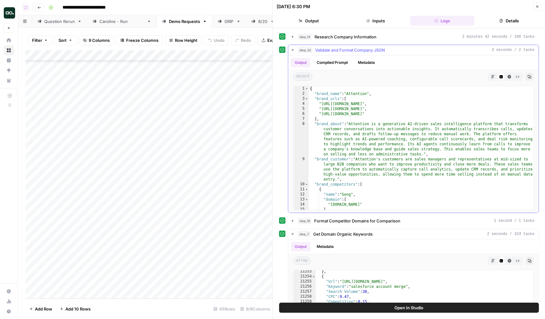
click at [344, 52] on span "Validate and Format Company JSON" at bounding box center [350, 50] width 70 height 6
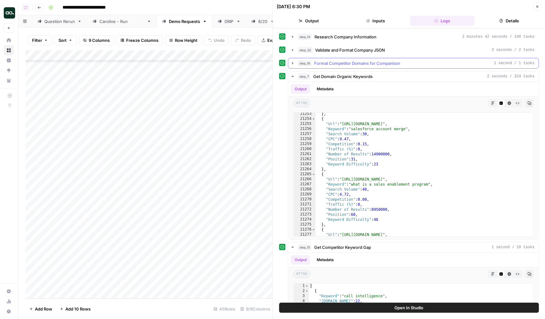
click at [343, 62] on span "Format Competitor Domains for Comparison" at bounding box center [357, 63] width 86 height 6
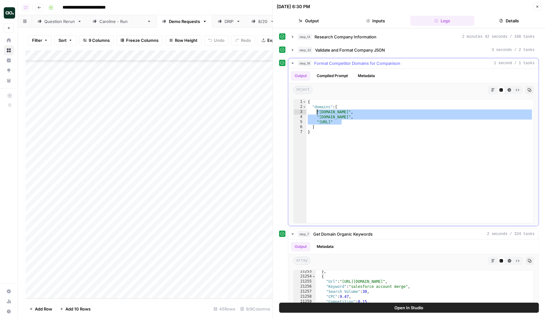
drag, startPoint x: 350, startPoint y: 121, endPoint x: 315, endPoint y: 111, distance: 36.3
click at [315, 111] on div "{ "domains" : [ "[DOMAIN_NAME]" , "[DOMAIN_NAME]" , "[URL]" ] }" at bounding box center [420, 166] width 227 height 134
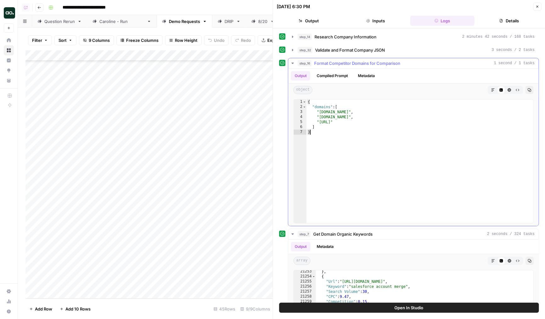
click at [333, 151] on div "{ "domains" : [ "[DOMAIN_NAME]" , "[DOMAIN_NAME]" , "[URL]" ] }" at bounding box center [420, 166] width 227 height 134
type textarea "*"
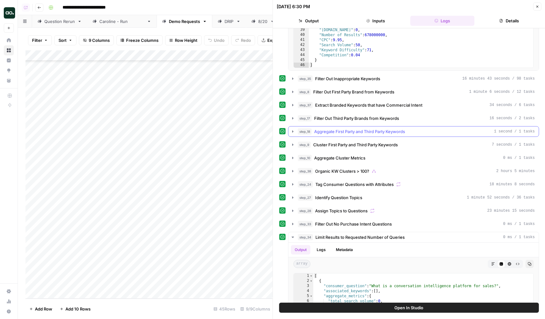
scroll to position [499, 0]
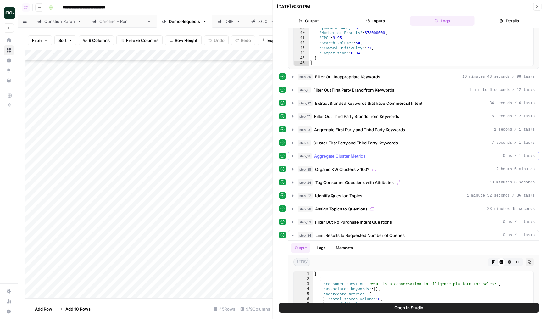
click at [337, 156] on span "Aggregate Cluster Metrics" at bounding box center [339, 156] width 51 height 6
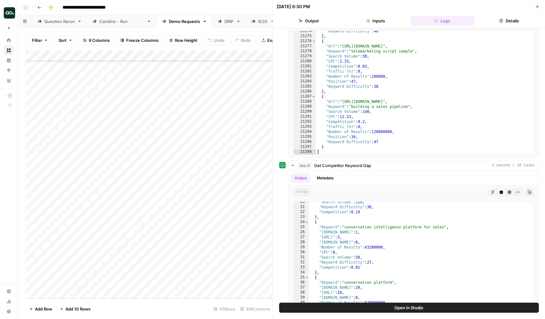
scroll to position [190, 0]
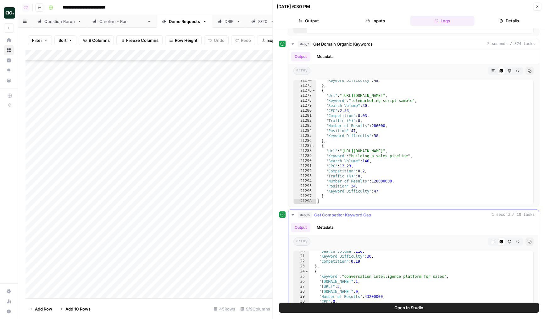
click at [293, 216] on icon "button" at bounding box center [292, 214] width 5 height 5
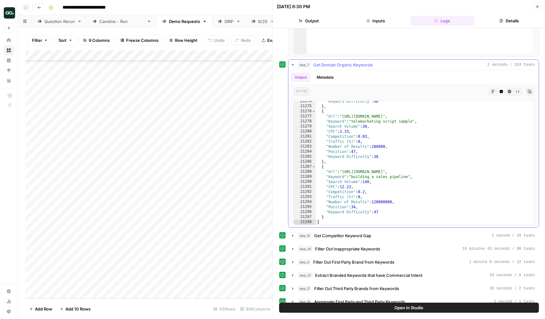
click at [295, 66] on button "step_7 Get Domain Organic Keywords 2 seconds / 324 tasks" at bounding box center [413, 65] width 250 height 10
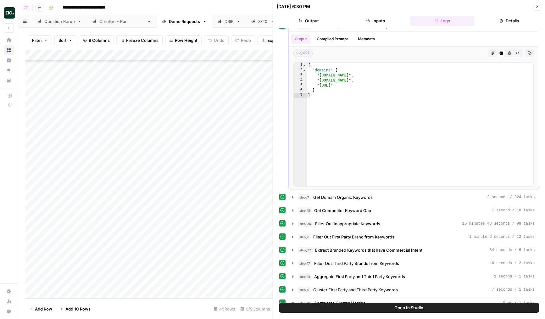
scroll to position [0, 0]
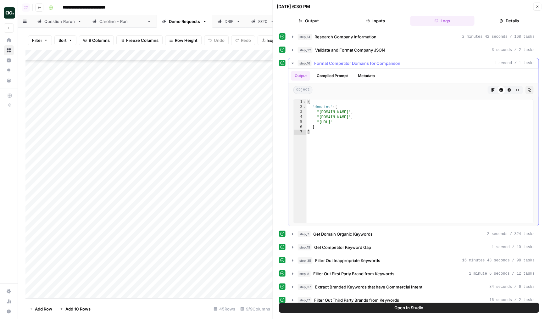
click at [291, 65] on icon "button" at bounding box center [292, 63] width 5 height 5
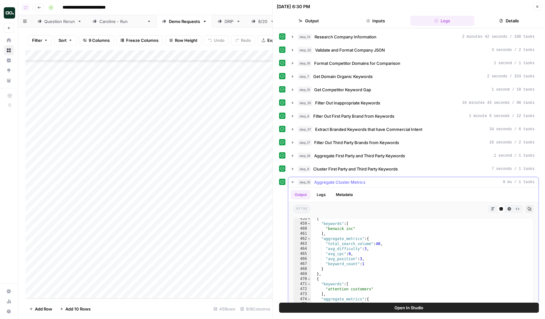
click at [293, 184] on icon "button" at bounding box center [292, 182] width 5 height 5
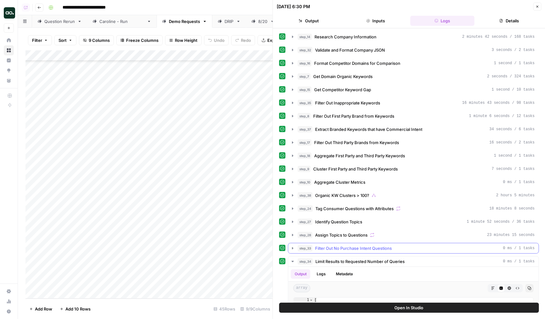
click at [290, 244] on button "step_33 Filter Out No Purchase Intent Questions 0 ms / 1 tasks" at bounding box center [413, 248] width 250 height 10
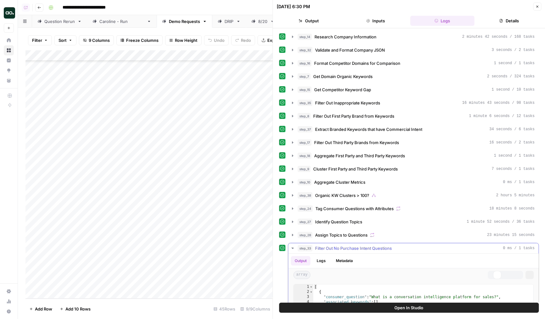
click at [292, 247] on icon "button" at bounding box center [292, 248] width 3 height 2
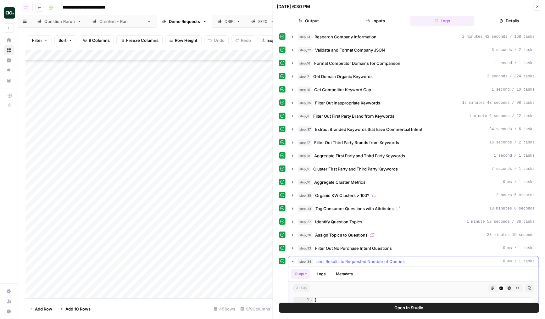
click at [292, 261] on icon "button" at bounding box center [293, 261] width 2 height 1
click at [222, 53] on div "Add Column" at bounding box center [148, 174] width 247 height 248
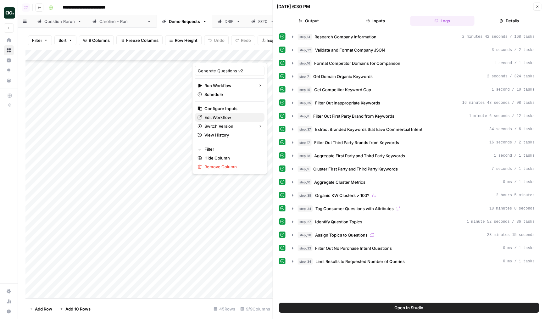
click at [224, 116] on span "Edit Workflow" at bounding box center [231, 117] width 55 height 6
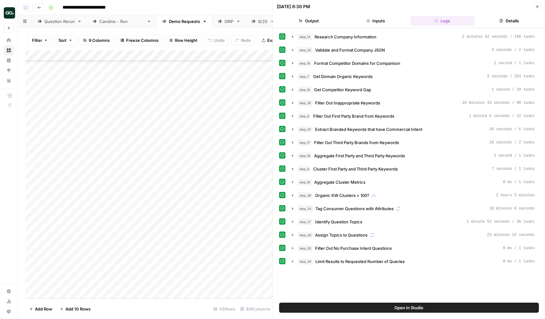
click at [125, 127] on div "Add Column" at bounding box center [148, 174] width 247 height 248
click at [108, 21] on div "Caroline - Run" at bounding box center [121, 21] width 45 height 6
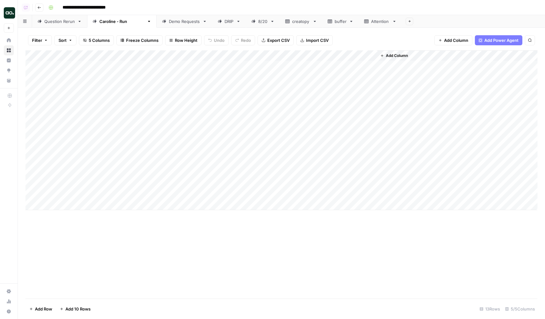
click at [48, 24] on div "Question Rerun" at bounding box center [59, 21] width 31 height 6
click at [158, 18] on link "Demo Requests" at bounding box center [185, 21] width 56 height 13
click at [275, 262] on div "Add Column" at bounding box center [281, 174] width 512 height 248
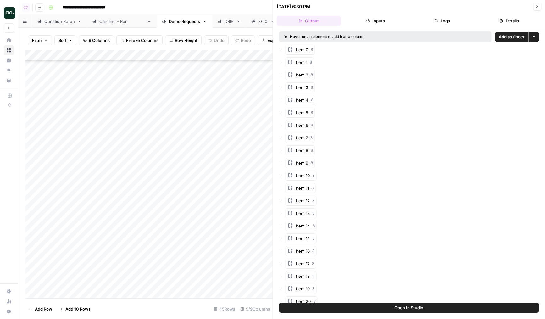
click at [439, 24] on button "Logs" at bounding box center [442, 21] width 64 height 10
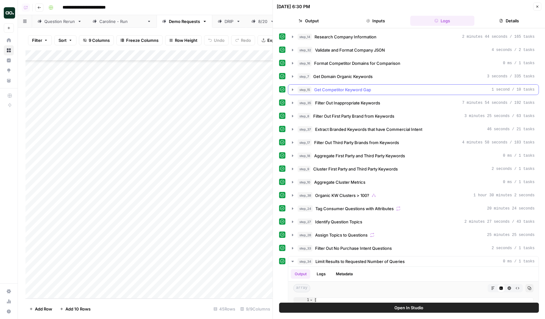
click at [335, 89] on span "Get Competitor Keyword Gap" at bounding box center [342, 89] width 57 height 6
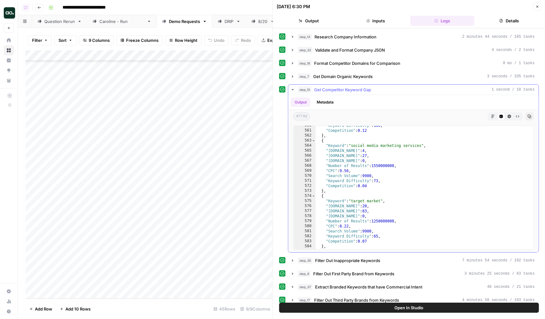
scroll to position [261, 0]
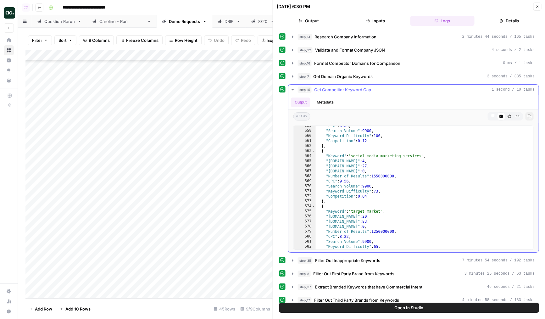
type textarea "**********"
drag, startPoint x: 352, startPoint y: 157, endPoint x: 429, endPoint y: 154, distance: 77.4
click at [429, 154] on div ""CPC" : 0.05 , "Search Volume" : 9900 , "Keyword Difficulty" : 100 , "Competiti…" at bounding box center [425, 190] width 218 height 134
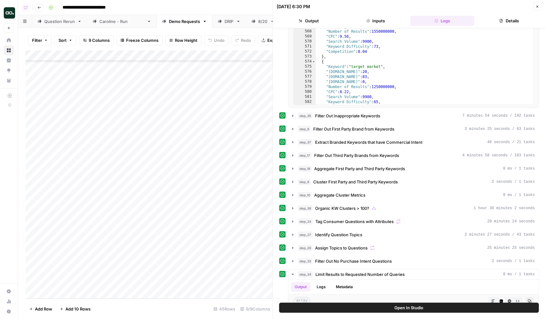
scroll to position [161, 0]
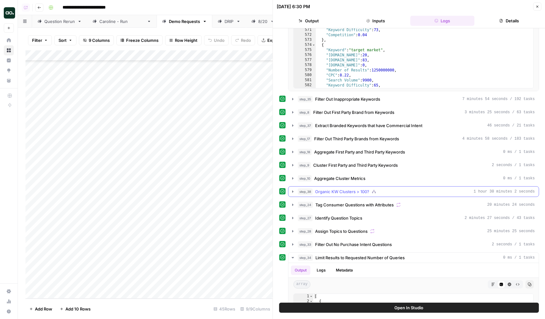
click at [326, 191] on span "Organic KW Clusters > 100?" at bounding box center [342, 191] width 54 height 6
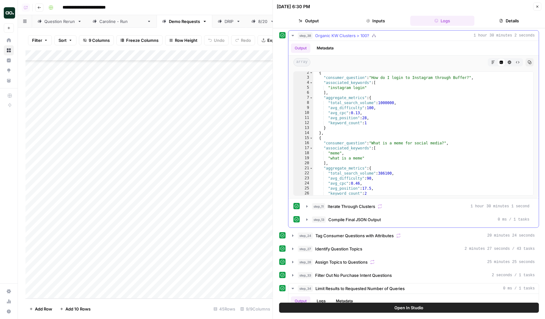
scroll to position [3, 0]
click at [338, 207] on span "Iterate Through Clusters" at bounding box center [351, 206] width 47 height 6
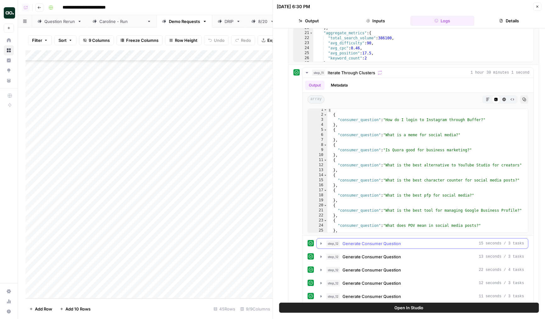
scroll to position [494, 0]
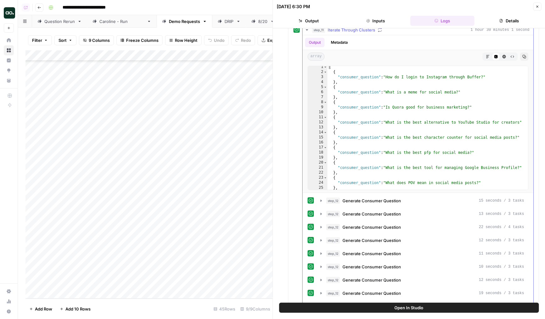
click at [363, 203] on span "Generate Consumer Question" at bounding box center [371, 200] width 58 height 6
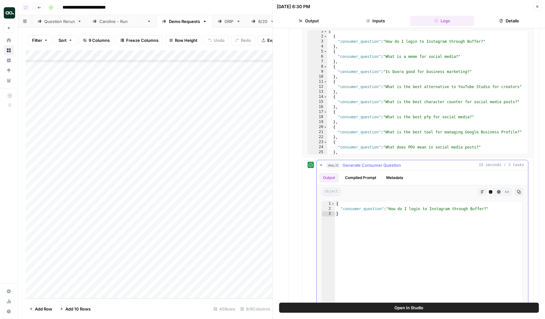
scroll to position [531, 0]
type textarea "**********"
click at [396, 208] on div "{ "consumer_question" : "How do I login to Instagram through Buffer?" }" at bounding box center [429, 267] width 188 height 134
click at [349, 165] on span "Generate Consumer Question" at bounding box center [371, 164] width 58 height 6
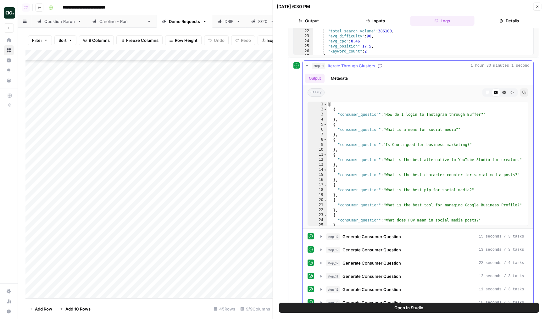
scroll to position [453, 0]
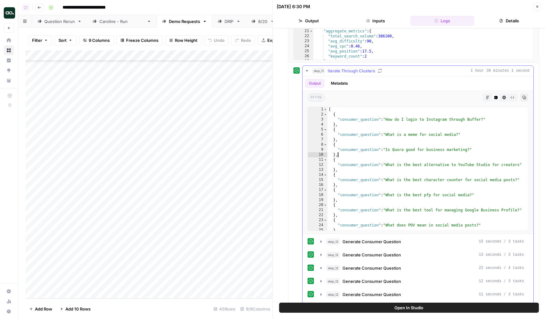
drag, startPoint x: 397, startPoint y: 153, endPoint x: 447, endPoint y: 153, distance: 50.0
click at [447, 153] on div "[ { "consumer_question" : "How do I login to Instagram through Buffer?" } , { "…" at bounding box center [427, 174] width 201 height 134
drag, startPoint x: 466, startPoint y: 149, endPoint x: 384, endPoint y: 150, distance: 82.4
click at [384, 150] on div "[ { "consumer_question" : "How do I login to Instagram through Buffer?" } , { "…" at bounding box center [427, 174] width 201 height 134
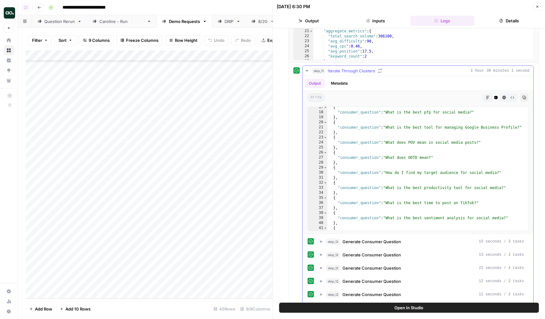
scroll to position [92, 0]
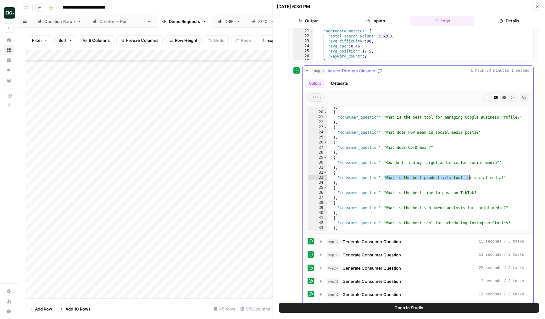
drag, startPoint x: 386, startPoint y: 178, endPoint x: 469, endPoint y: 178, distance: 83.3
click at [469, 178] on div "} , { "consumer_question" : "What is the best tool for managing Google Business…" at bounding box center [427, 172] width 201 height 134
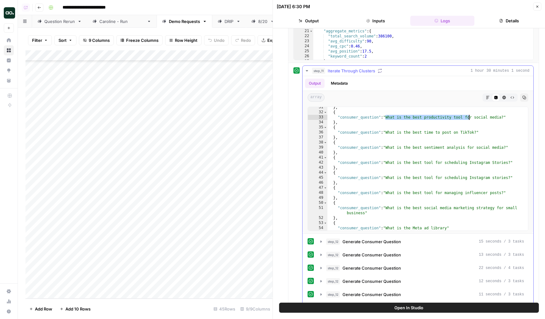
scroll to position [174, 0]
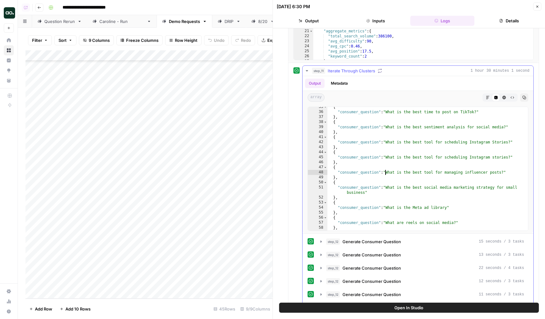
drag, startPoint x: 386, startPoint y: 175, endPoint x: 478, endPoint y: 174, distance: 92.5
click at [480, 174] on div "{ "consumer_question" : "What is the best time to post on TikTok?" } , { "consu…" at bounding box center [427, 171] width 201 height 134
drag, startPoint x: 389, startPoint y: 155, endPoint x: 459, endPoint y: 155, distance: 69.5
click at [459, 155] on div "{ "consumer_question" : "What is the best time to post on TikTok?" } , { "consu…" at bounding box center [427, 171] width 201 height 134
drag, startPoint x: 393, startPoint y: 142, endPoint x: 465, endPoint y: 142, distance: 72.6
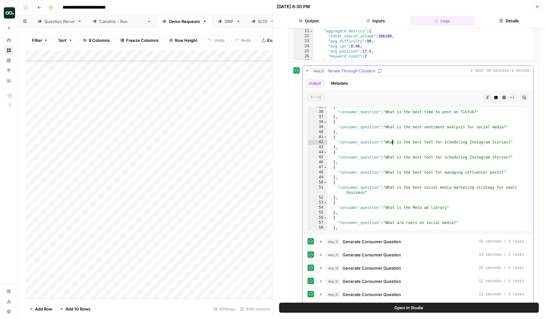
click at [465, 142] on div "{ "consumer_question" : "What is the best time to post on TikTok?" } , { "consu…" at bounding box center [427, 171] width 201 height 134
drag, startPoint x: 400, startPoint y: 127, endPoint x: 468, endPoint y: 126, distance: 68.2
click at [468, 126] on div "{ "consumer_question" : "What is the best time to post on TikTok?" } , { "consu…" at bounding box center [427, 171] width 201 height 134
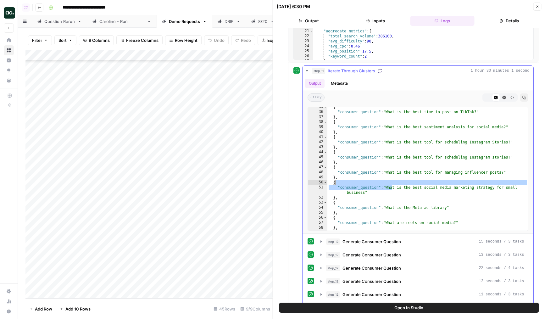
drag, startPoint x: 394, startPoint y: 185, endPoint x: 444, endPoint y: 184, distance: 50.0
click at [444, 184] on div "{ "consumer_question" : "What is the best time to post on TikTok?" } , { "consu…" at bounding box center [427, 171] width 201 height 134
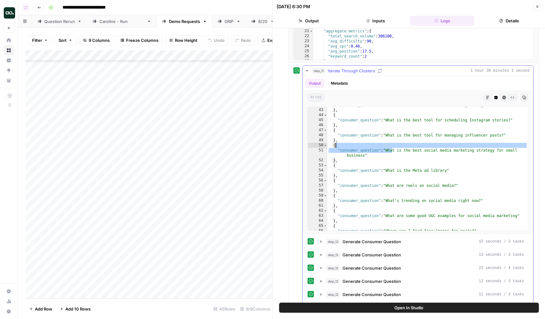
scroll to position [211, 0]
drag, startPoint x: 386, startPoint y: 171, endPoint x: 442, endPoint y: 170, distance: 55.0
click at [442, 170] on div ""consumer_question" : "What is the best tool for scheduling Instagram Stories?"…" at bounding box center [427, 170] width 201 height 134
type textarea "**********"
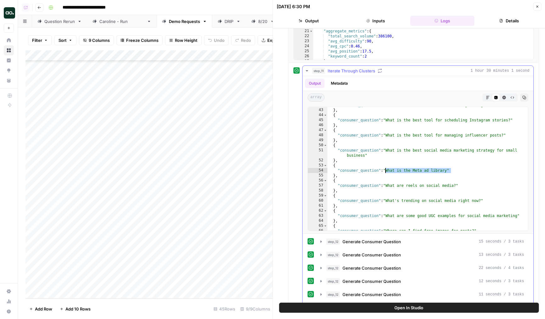
drag, startPoint x: 451, startPoint y: 170, endPoint x: 385, endPoint y: 170, distance: 66.4
click at [385, 170] on div ""consumer_question" : "What is the best tool for scheduling Instagram Stories?"…" at bounding box center [427, 170] width 201 height 134
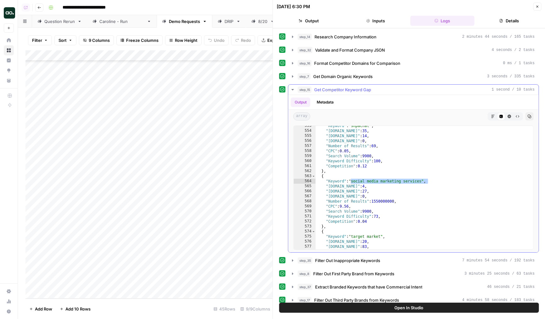
scroll to position [258, 0]
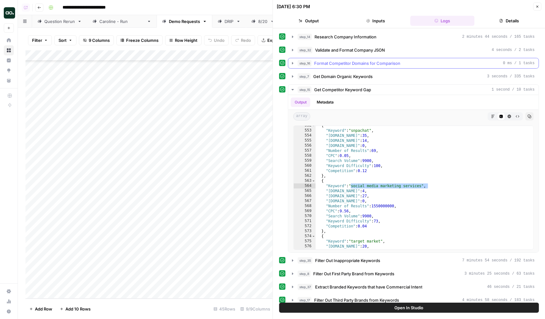
click at [349, 75] on span "Get Domain Organic Keywords" at bounding box center [342, 76] width 59 height 6
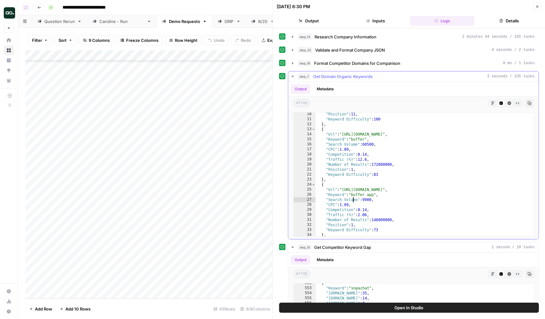
drag, startPoint x: 352, startPoint y: 199, endPoint x: 368, endPoint y: 199, distance: 16.0
click at [368, 199] on div ""Position" : 11 , "Keyword Difficulty" : 100 } , { "Url" : "https://buffer.com/…" at bounding box center [425, 179] width 218 height 134
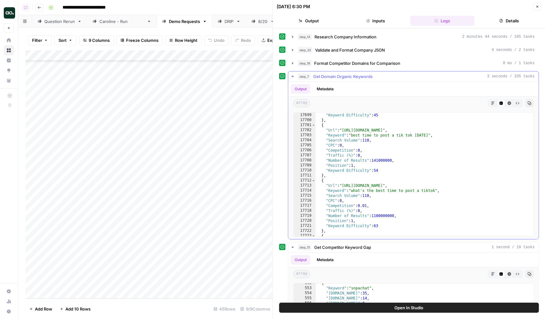
scroll to position [8239, 0]
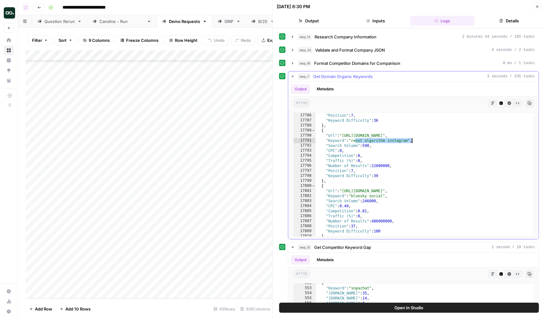
drag, startPoint x: 375, startPoint y: 141, endPoint x: 412, endPoint y: 141, distance: 37.4
click at [412, 141] on div ""Number of Results" : 94700000 , "Position" : 7 , "Keyword Difficulty" : 36 } ,…" at bounding box center [425, 175] width 218 height 134
drag, startPoint x: 409, startPoint y: 141, endPoint x: 354, endPoint y: 139, distance: 55.4
click at [354, 139] on div ""Number of Results" : 94700000 , "Position" : 7 , "Keyword Difficulty" : 36 } ,…" at bounding box center [425, 175] width 218 height 134
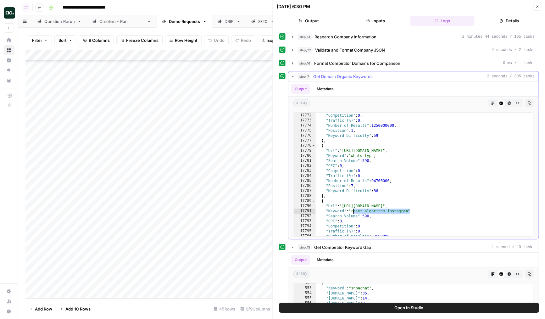
scroll to position [8323, 0]
drag, startPoint x: 353, startPoint y: 157, endPoint x: 370, endPoint y: 157, distance: 16.4
click at [370, 157] on div ""CPC" : 0 , "Competition" : 0 , "Traffic (%)" : 0 , "Number of Results" : 12500…" at bounding box center [425, 175] width 218 height 134
drag, startPoint x: 371, startPoint y: 156, endPoint x: 356, endPoint y: 156, distance: 14.8
click at [356, 156] on div ""CPC" : 0 , "Competition" : 0 , "Traffic (%)" : 0 , "Number of Results" : 12500…" at bounding box center [425, 175] width 218 height 134
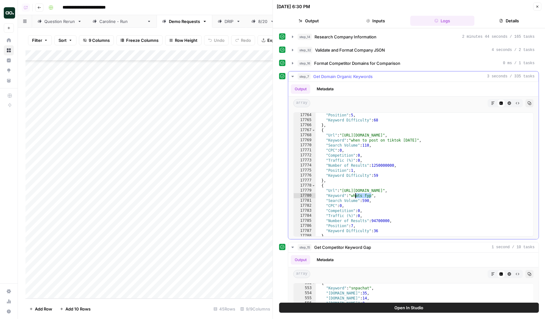
scroll to position [8317, 0]
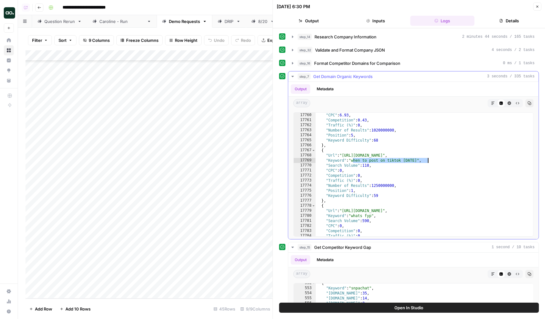
drag, startPoint x: 352, startPoint y: 159, endPoint x: 428, endPoint y: 161, distance: 76.1
click at [428, 161] on div ""Search Volume" : 590 , "CPC" : 6.93 , "Competition" : 0.43 , "Traffic (%)" : 0…" at bounding box center [425, 175] width 218 height 134
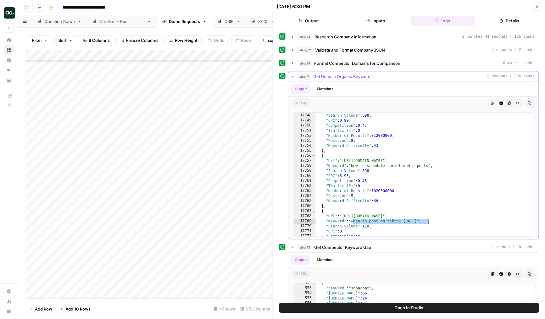
scroll to position [8311, 0]
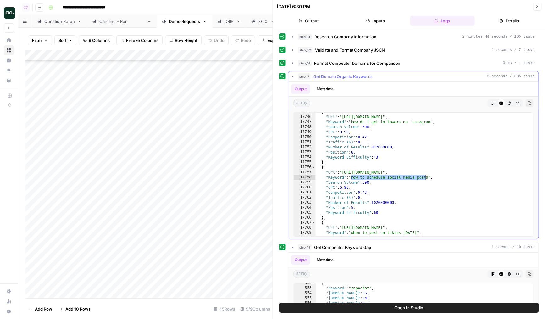
drag, startPoint x: 361, startPoint y: 177, endPoint x: 425, endPoint y: 177, distance: 64.2
click at [425, 177] on div "{ "Url" : "https://buffer.com/resources/grow-on-instagram/" , "Keyword" : "how …" at bounding box center [425, 176] width 218 height 134
type textarea "**********"
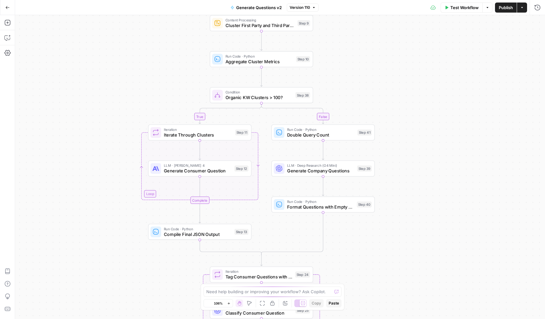
click at [299, 171] on span "Generate Company Questions" at bounding box center [320, 170] width 67 height 7
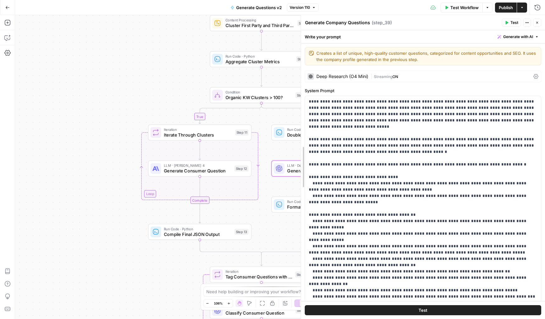
drag, startPoint x: 329, startPoint y: 167, endPoint x: 262, endPoint y: 167, distance: 66.7
click at [262, 167] on body "[PERSON_NAME] Test New Home Browse Insights Opportunities Your Data Recent Grid…" at bounding box center [272, 159] width 545 height 319
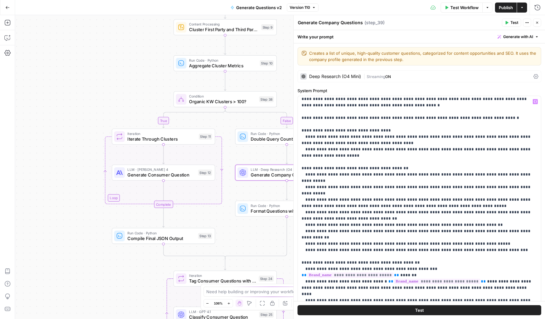
scroll to position [51, 0]
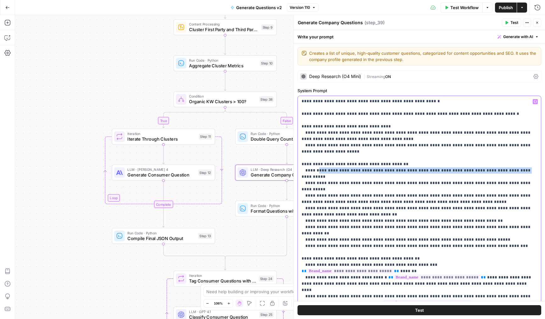
drag, startPoint x: 316, startPoint y: 164, endPoint x: 492, endPoint y: 164, distance: 175.2
click at [492, 164] on p "**********" at bounding box center [420, 227] width 236 height 359
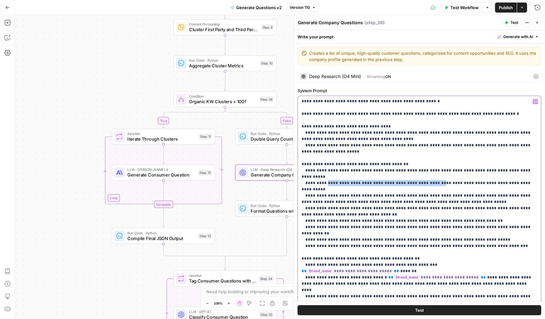
drag, startPoint x: 326, startPoint y: 171, endPoint x: 427, endPoint y: 170, distance: 100.7
click at [427, 170] on p "**********" at bounding box center [420, 227] width 236 height 359
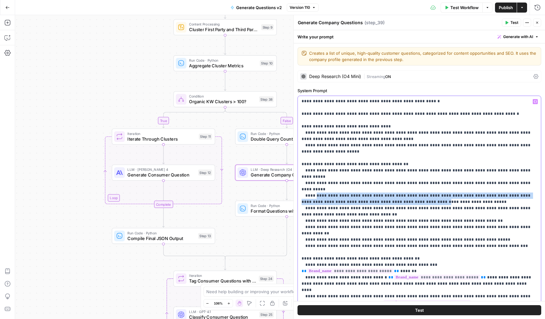
drag, startPoint x: 316, startPoint y: 176, endPoint x: 390, endPoint y: 184, distance: 74.6
click at [390, 184] on p "**********" at bounding box center [420, 227] width 236 height 359
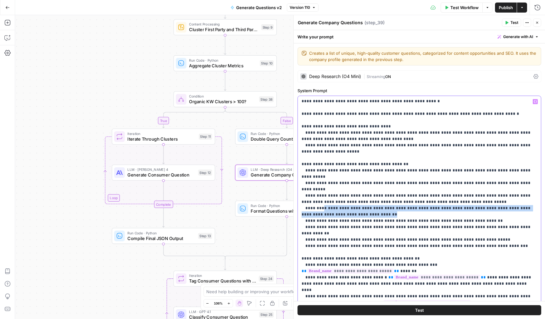
drag, startPoint x: 326, startPoint y: 189, endPoint x: 362, endPoint y: 194, distance: 36.6
click at [362, 194] on p "**********" at bounding box center [420, 227] width 236 height 359
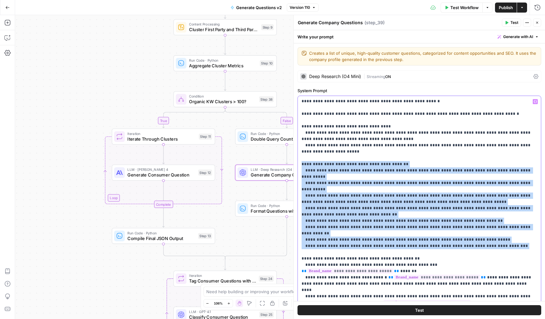
drag, startPoint x: 484, startPoint y: 224, endPoint x: 300, endPoint y: 158, distance: 195.0
click at [301, 158] on div "**********" at bounding box center [419, 224] width 243 height 256
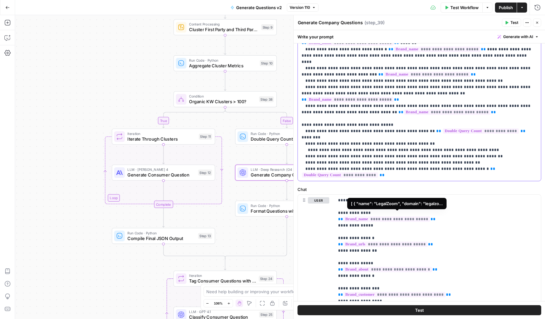
scroll to position [0, 0]
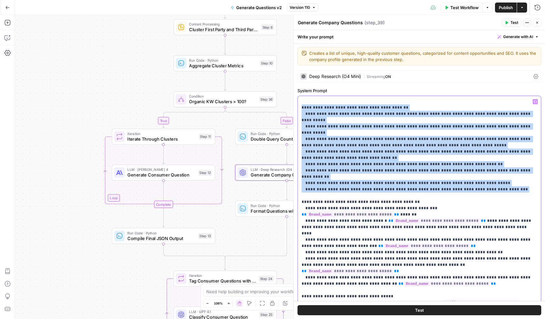
click at [368, 150] on p "**********" at bounding box center [420, 170] width 236 height 359
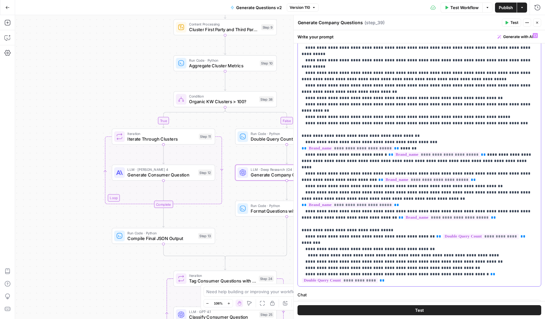
scroll to position [91, 0]
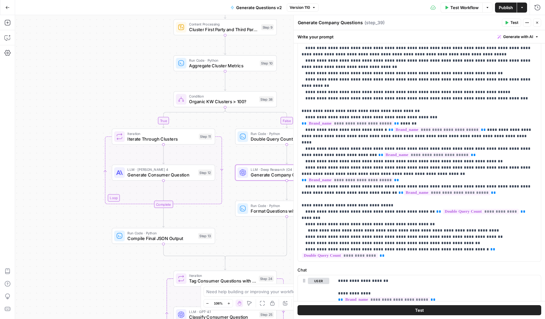
click at [537, 22] on icon "button" at bounding box center [537, 23] width 2 height 2
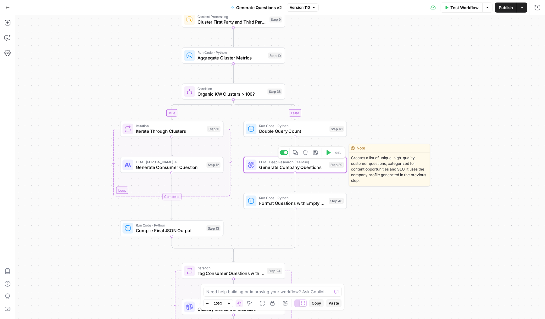
click at [302, 167] on span "Generate Company Questions" at bounding box center [292, 167] width 67 height 7
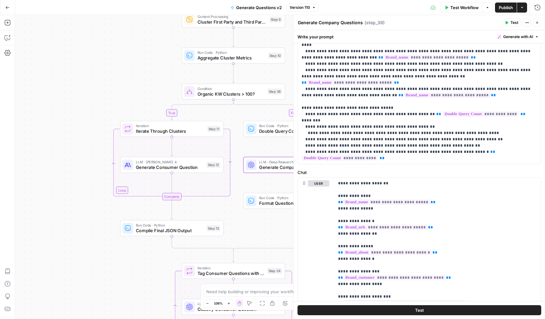
scroll to position [191, 0]
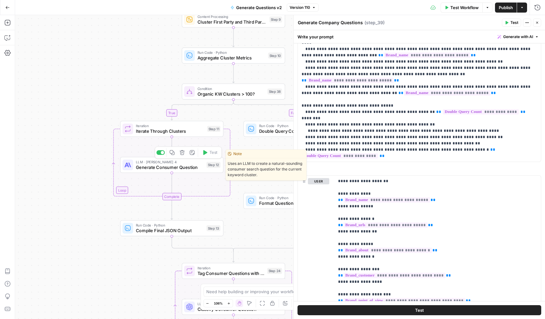
click at [168, 164] on span "Generate Consumer Question" at bounding box center [170, 167] width 68 height 7
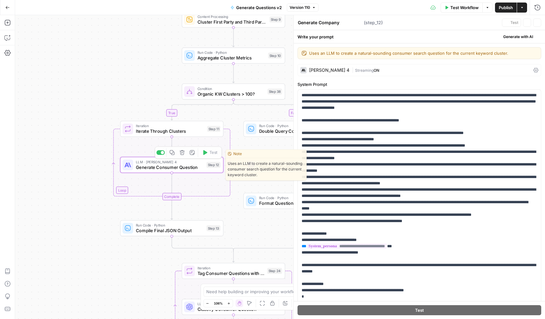
type textarea "Generate Consumer Question"
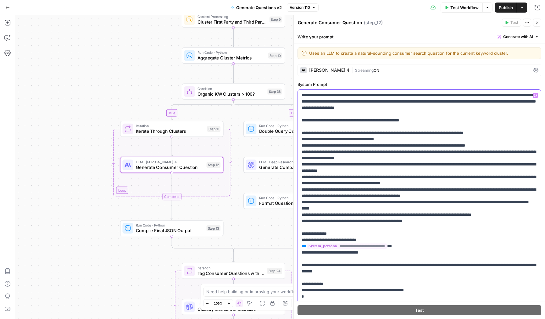
click at [364, 155] on p "**********" at bounding box center [420, 202] width 236 height 220
click at [538, 23] on icon "button" at bounding box center [537, 23] width 4 height 4
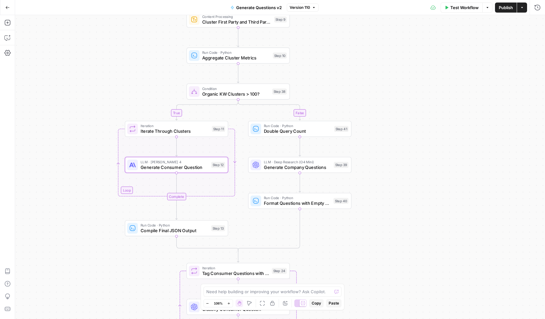
drag, startPoint x: 142, startPoint y: 79, endPoint x: 160, endPoint y: 79, distance: 17.9
click at [160, 79] on div "true false Workflow Set Inputs Inputs LLM · Deep Research (O4 Mini) Research Co…" at bounding box center [280, 167] width 530 height 304
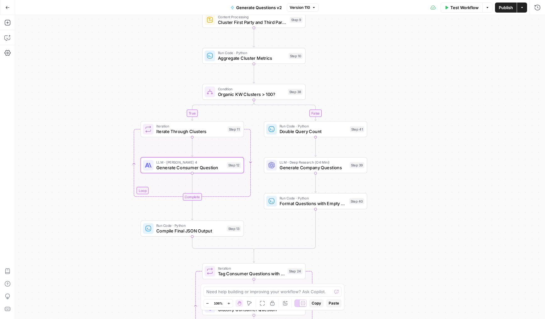
drag, startPoint x: 160, startPoint y: 68, endPoint x: 176, endPoint y: 45, distance: 27.6
click at [176, 45] on div "true false Workflow Set Inputs Inputs LLM · Deep Research (O4 Mini) Research Co…" at bounding box center [280, 167] width 530 height 304
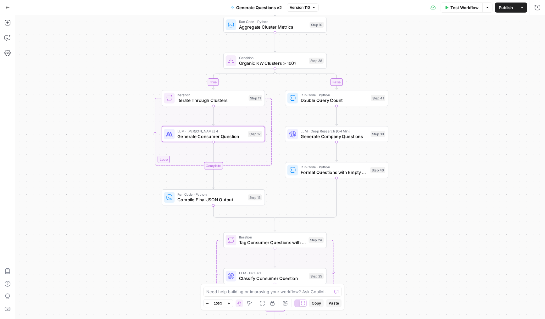
drag, startPoint x: 154, startPoint y: 50, endPoint x: 161, endPoint y: 41, distance: 11.9
click at [161, 41] on div "true false Workflow Set Inputs Inputs LLM · Deep Research (O4 Mini) Research Co…" at bounding box center [280, 167] width 530 height 304
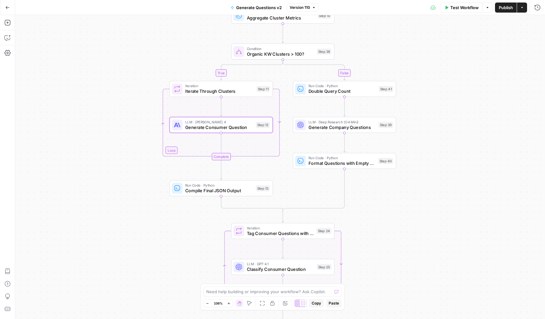
drag, startPoint x: 177, startPoint y: 210, endPoint x: 184, endPoint y: 202, distance: 10.1
click at [184, 202] on div "true false Workflow Set Inputs Inputs LLM · Deep Research (O4 Mini) Research Co…" at bounding box center [280, 167] width 530 height 304
click at [13, 38] on div "Add Steps Copilot Settings AirOps Academy Help Give Feedback Shortcuts" at bounding box center [7, 167] width 15 height 304
click at [14, 43] on div "Add Steps Copilot Settings AirOps Academy Help Give Feedback Shortcuts" at bounding box center [7, 167] width 15 height 304
click at [4, 32] on div "Add Steps Copilot Settings AirOps Academy Help Give Feedback Shortcuts" at bounding box center [7, 167] width 15 height 304
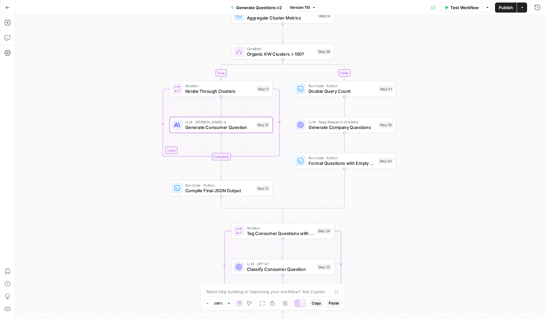
click at [5, 33] on button "Copilot" at bounding box center [8, 38] width 10 height 10
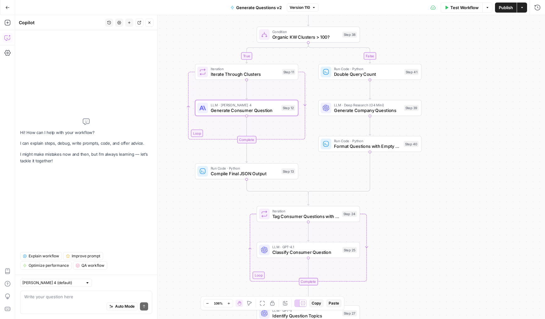
drag, startPoint x: 176, startPoint y: 246, endPoint x: 202, endPoint y: 229, distance: 30.6
click at [202, 229] on div "true false Workflow Set Inputs Inputs LLM · Deep Research (O4 Mini) Research Co…" at bounding box center [280, 167] width 530 height 304
click at [67, 304] on div "Auto Mode Send" at bounding box center [86, 307] width 124 height 14
type textarea "c"
drag, startPoint x: 339, startPoint y: 169, endPoint x: 332, endPoint y: 169, distance: 7.2
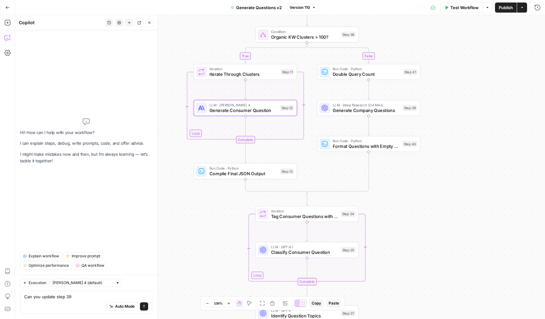
click at [332, 169] on div "true false Workflow Set Inputs Inputs LLM · Deep Research (O4 Mini) Research Co…" at bounding box center [280, 167] width 530 height 304
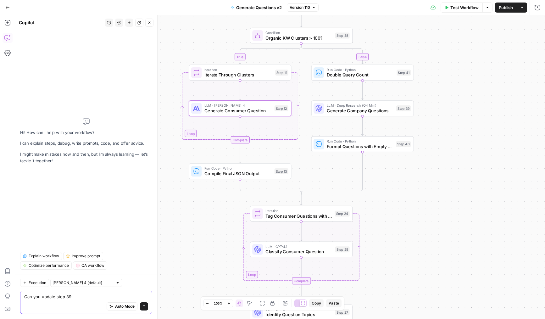
click at [77, 295] on textarea "Can you update step 39" at bounding box center [86, 296] width 124 height 6
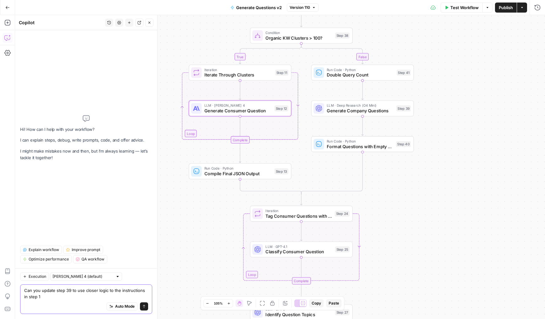
type textarea "Can you update step 39 to use closer logic to the instructions in step 12"
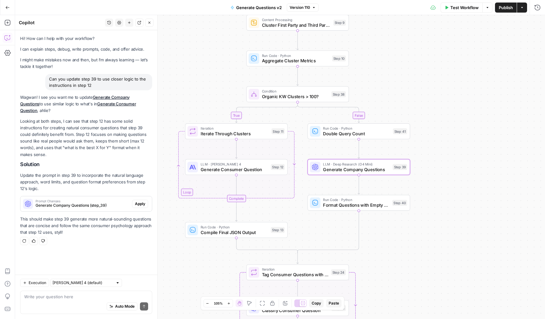
click at [137, 201] on span "Apply" at bounding box center [140, 204] width 10 height 6
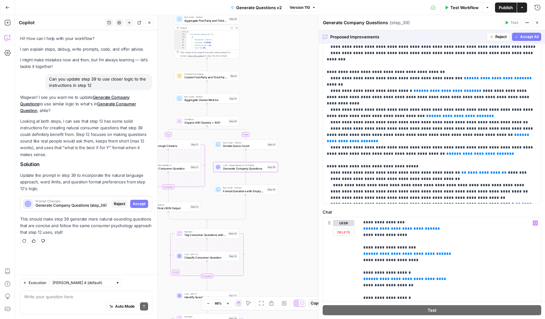
scroll to position [93, 0]
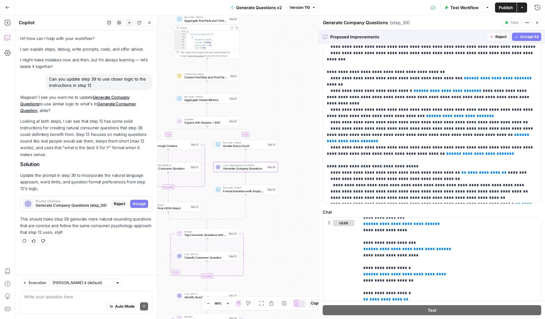
click at [522, 38] on span "Accept All" at bounding box center [529, 37] width 19 height 6
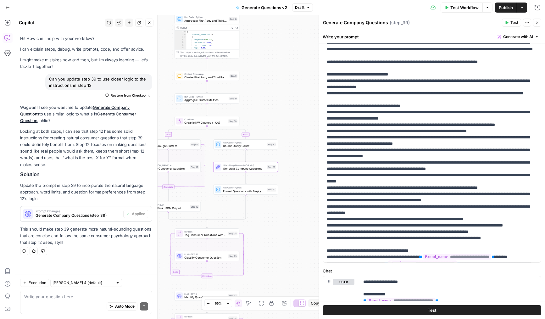
scroll to position [89, 0]
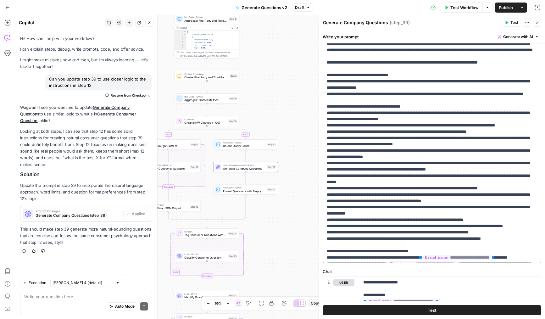
click at [404, 162] on p "**********" at bounding box center [432, 245] width 210 height 472
click at [388, 194] on p "**********" at bounding box center [432, 245] width 210 height 472
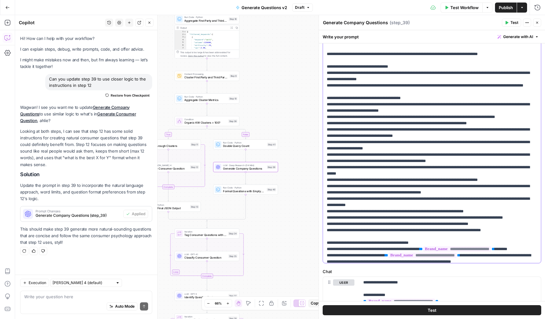
click at [378, 204] on p "**********" at bounding box center [432, 237] width 210 height 472
drag, startPoint x: 493, startPoint y: 188, endPoint x: 491, endPoint y: 180, distance: 8.4
click at [491, 180] on p "**********" at bounding box center [432, 237] width 210 height 472
click at [452, 202] on p "**********" at bounding box center [432, 237] width 210 height 472
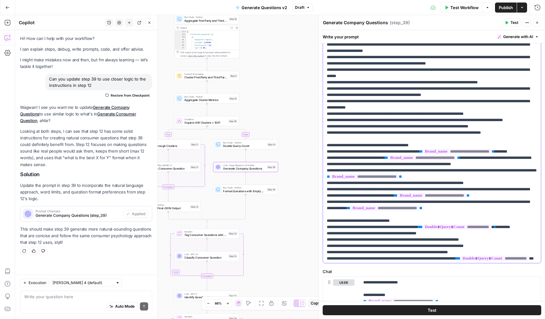
click at [449, 187] on p "**********" at bounding box center [432, 139] width 210 height 472
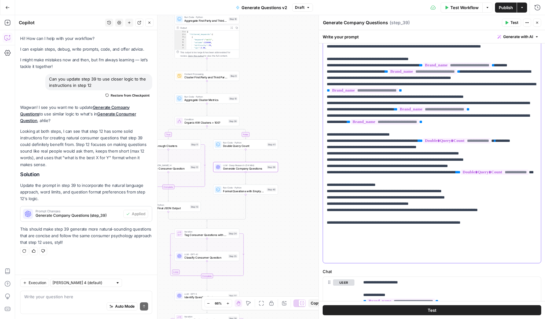
scroll to position [220, 0]
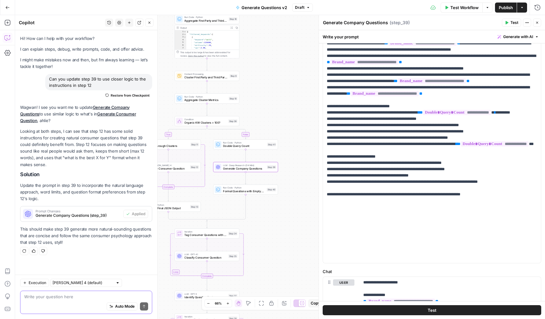
click at [65, 298] on textarea at bounding box center [86, 296] width 124 height 6
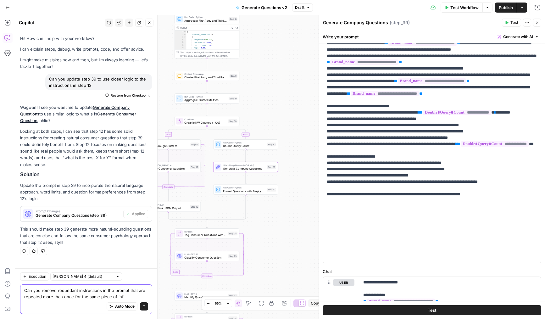
type textarea "Can you remove redundant instructions in the prompt that are repeated more than…"
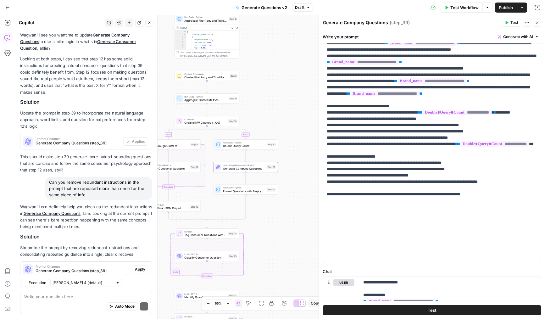
scroll to position [101, 0]
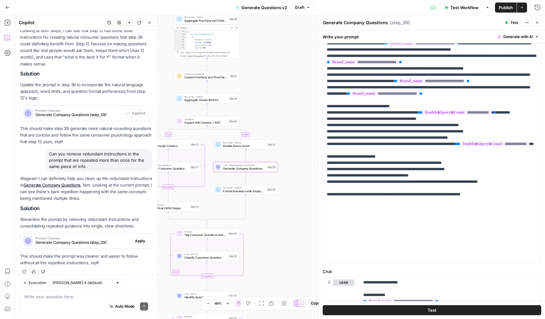
click at [137, 238] on span "Apply" at bounding box center [140, 241] width 10 height 6
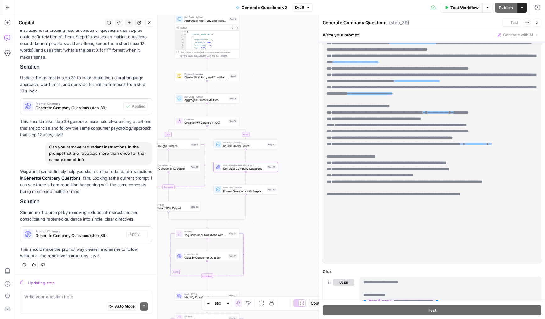
scroll to position [310, 0]
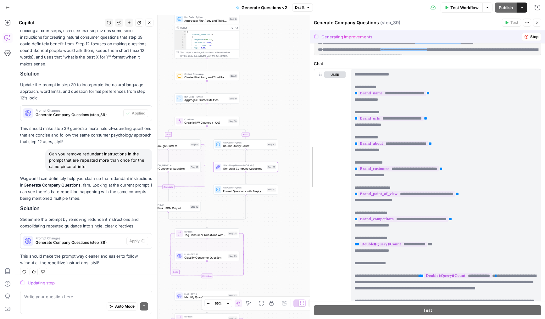
drag, startPoint x: 313, startPoint y: 186, endPoint x: 309, endPoint y: 186, distance: 3.8
click at [309, 186] on div at bounding box center [310, 167] width 6 height 304
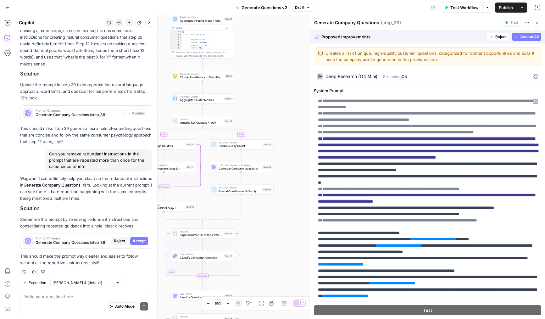
scroll to position [126, 0]
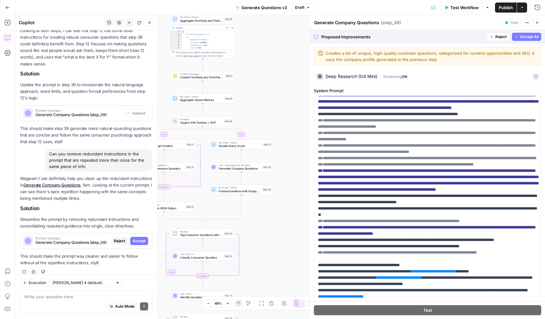
click at [525, 37] on span "Accept All" at bounding box center [529, 37] width 19 height 6
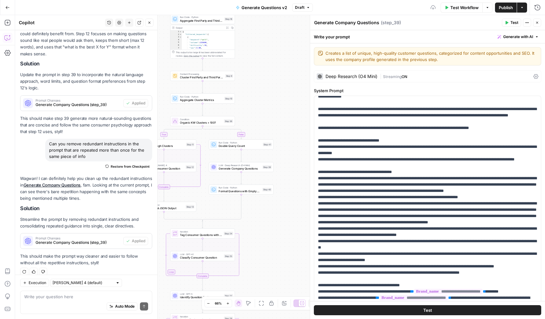
scroll to position [27, 0]
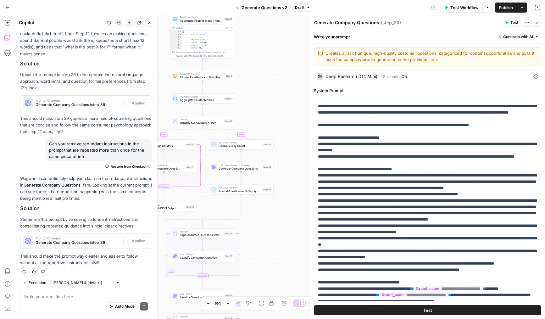
click at [92, 303] on div "Auto Mode Send" at bounding box center [86, 307] width 124 height 14
click at [97, 301] on div "Auto Mode Send" at bounding box center [86, 307] width 124 height 14
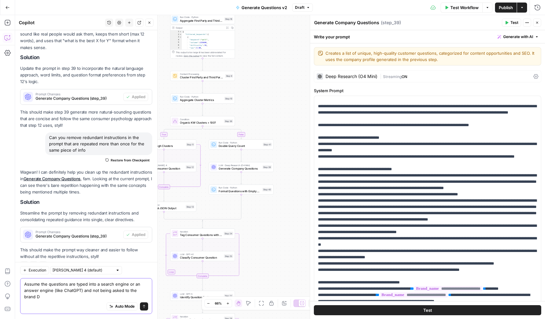
scroll to position [123, 0]
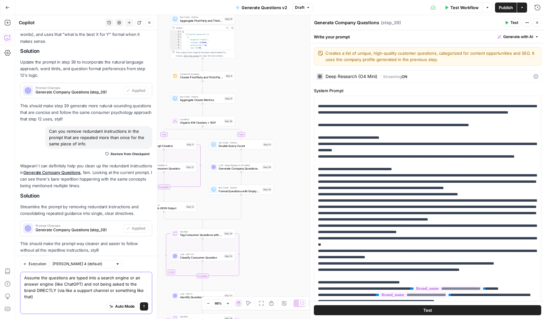
click at [64, 298] on textarea "Assume the questions are typed into a search engine or an answer engine (like C…" at bounding box center [86, 287] width 124 height 25
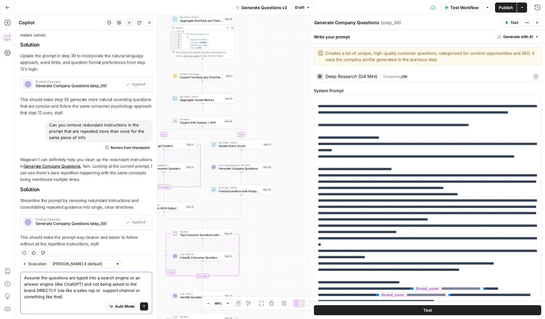
type textarea "Assume the questions are typed into a search engine or an answer engine (like C…"
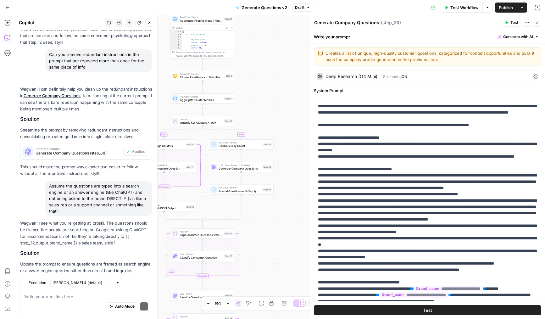
scroll to position [238, 0]
